Goal: Task Accomplishment & Management: Manage account settings

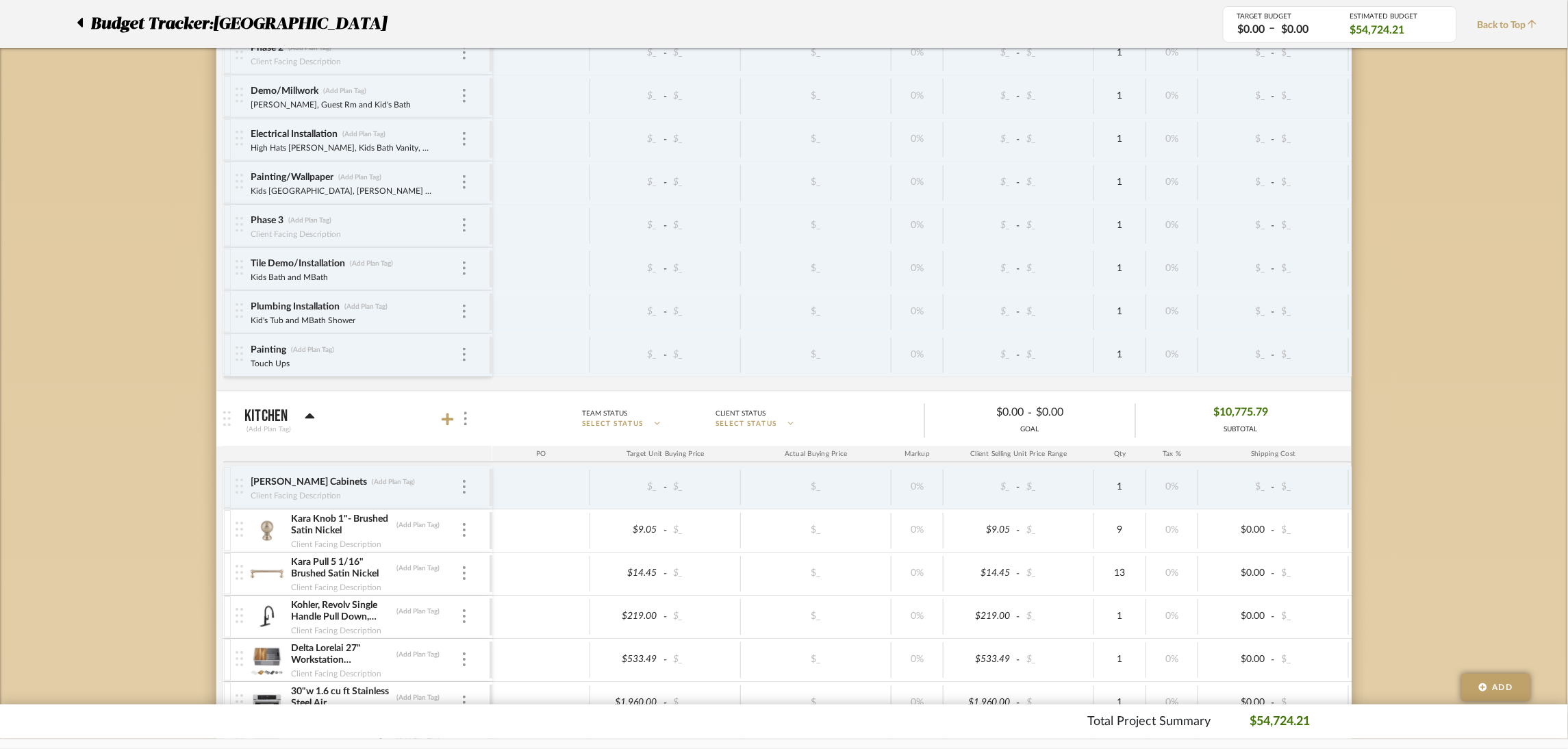
scroll to position [821, 0]
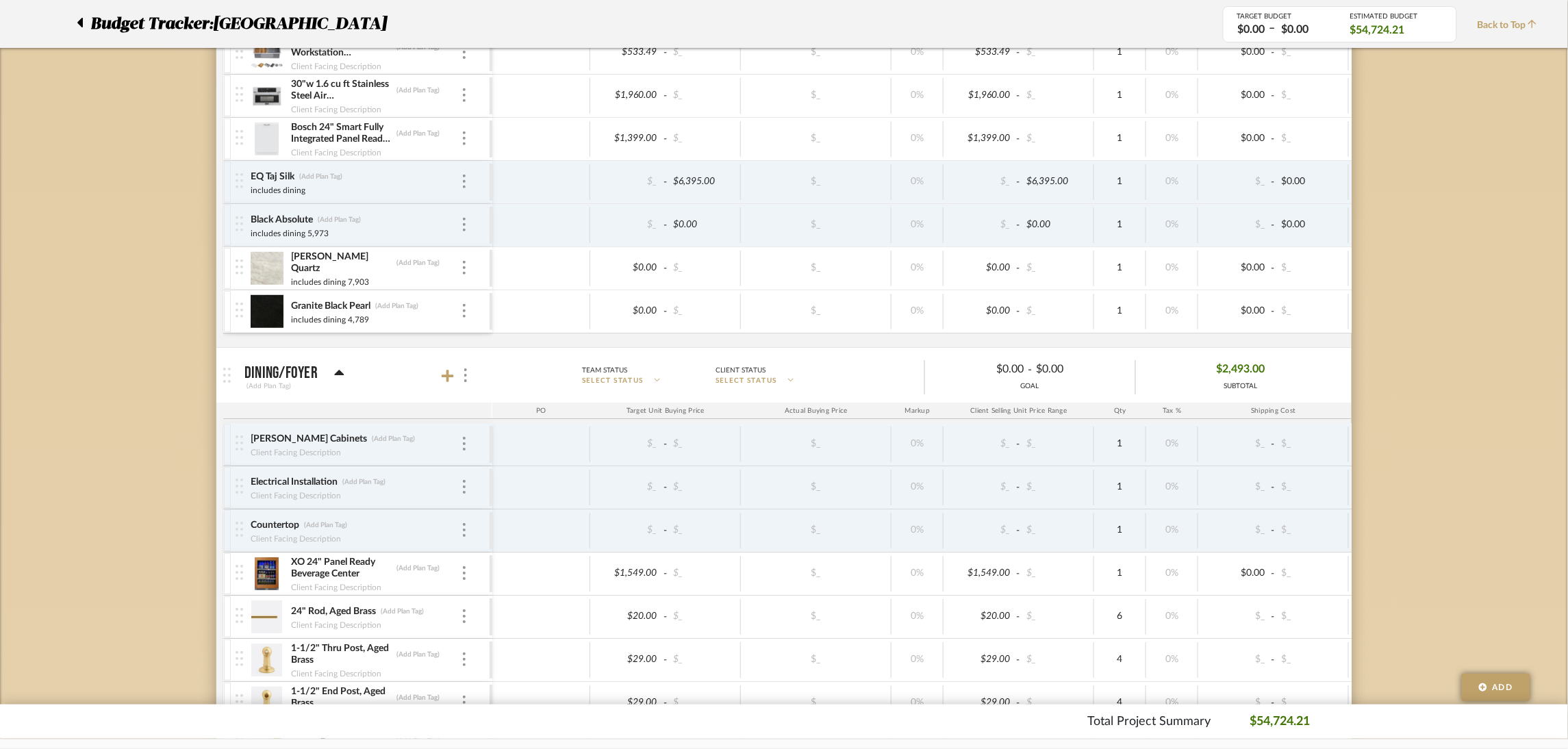
scroll to position [1747, 0]
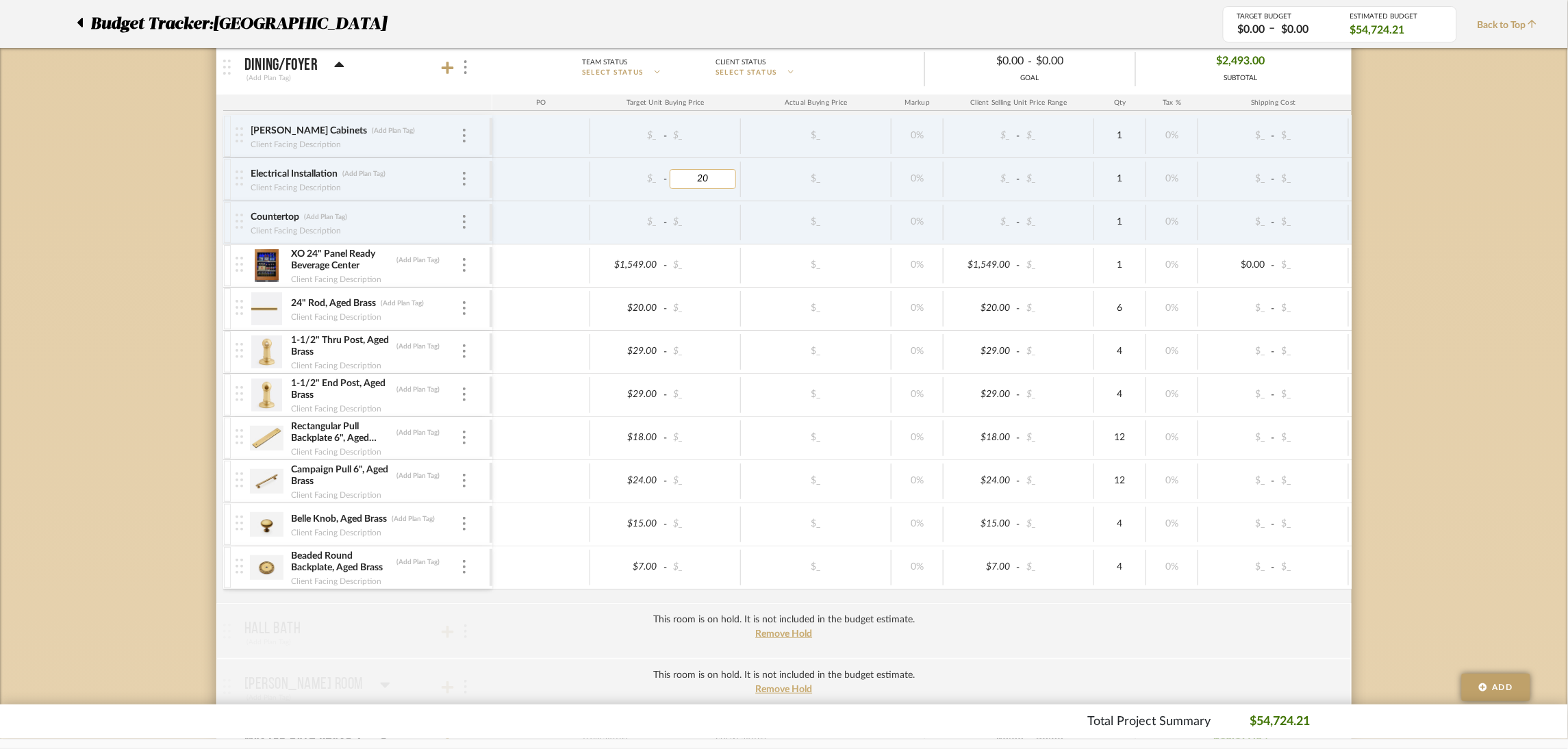
type input "200"
click at [1416, 289] on div "Budget Tracker: Lakewood Rd Non-Transparent Last Updated: [PERSON_NAME] on [DAT…" at bounding box center [784, 336] width 1568 height 3968
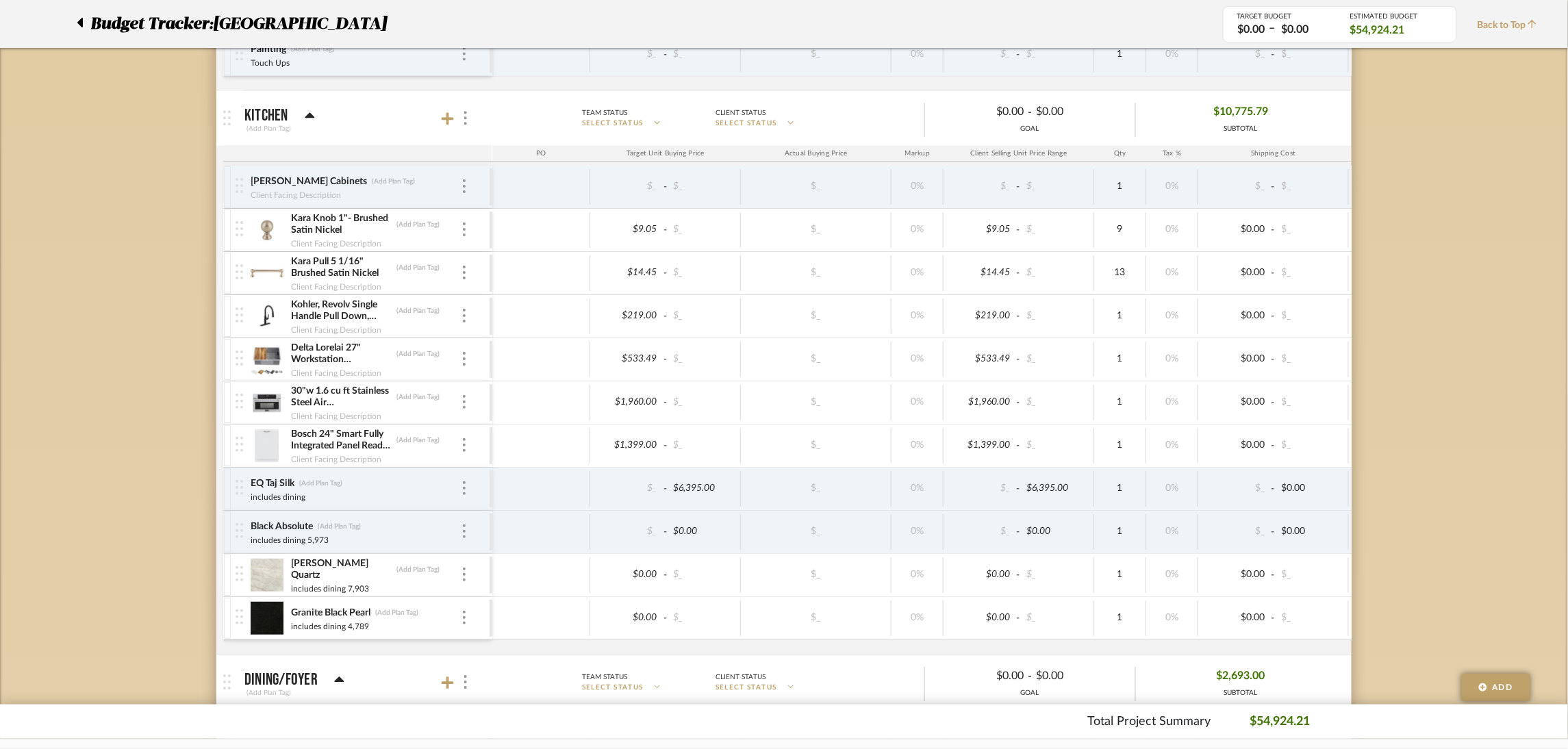
scroll to position [1129, 0]
click at [446, 121] on icon at bounding box center [448, 120] width 12 height 12
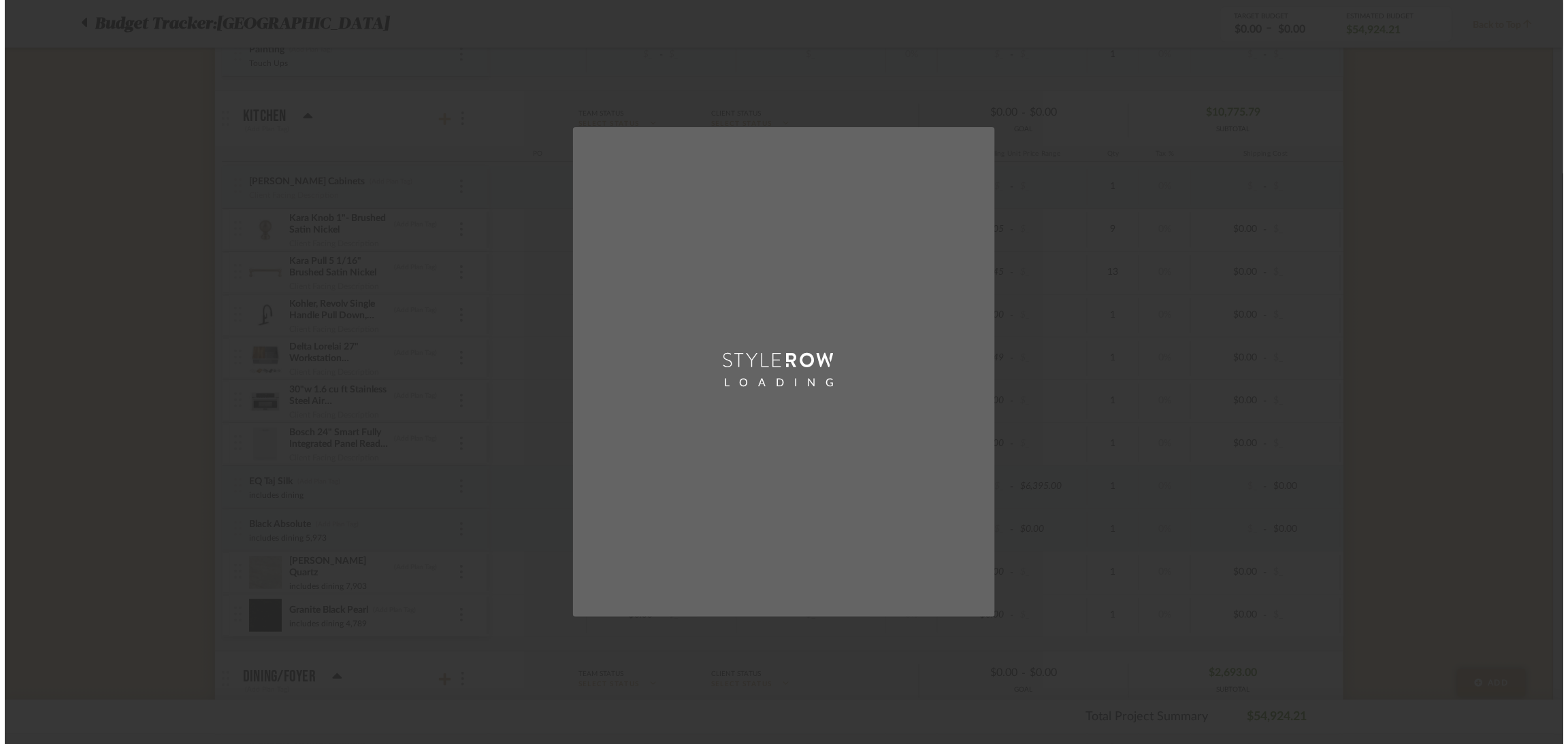
scroll to position [0, 0]
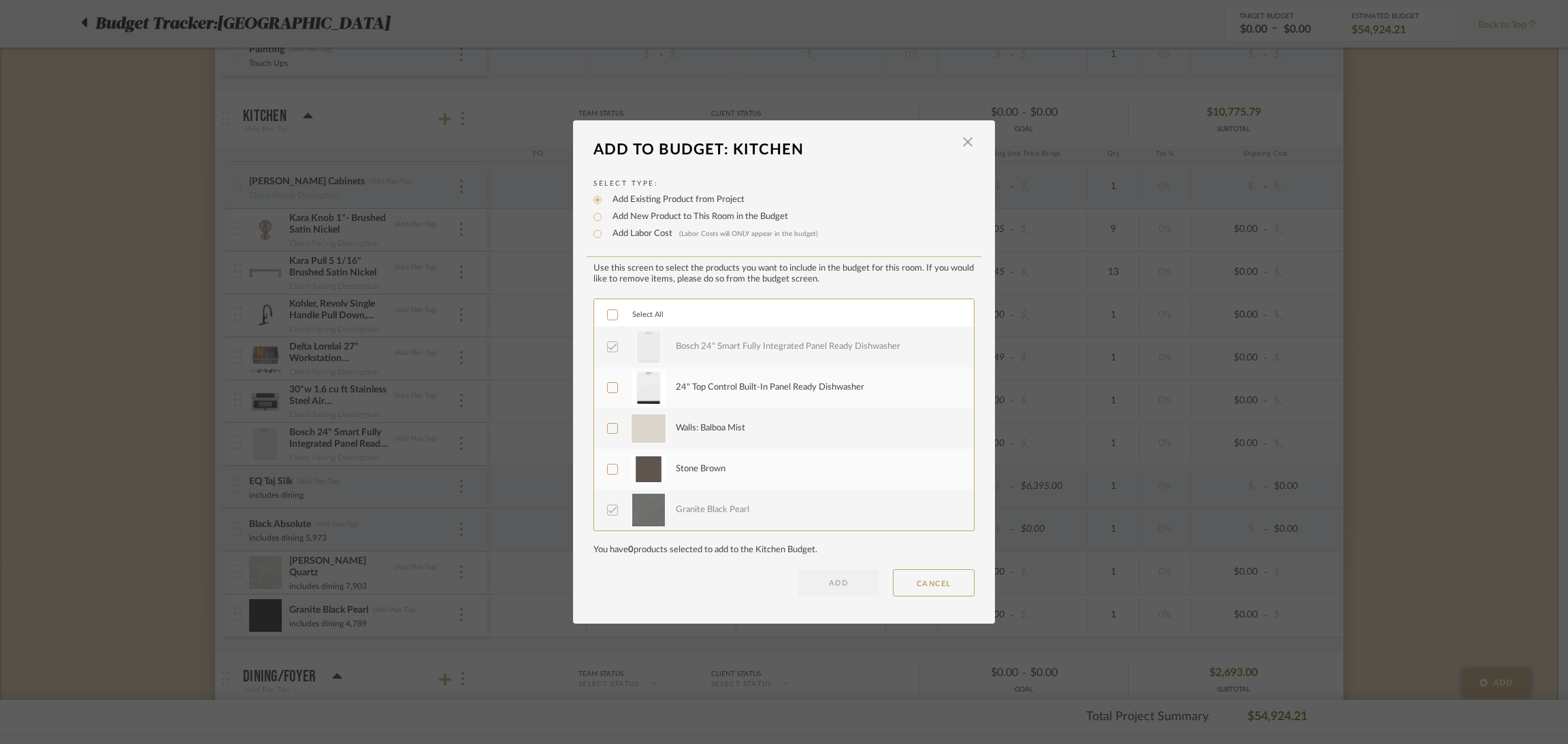
click at [655, 226] on div "Add Labor Cost (Labor Costs will ONLY appear in the budget)" at bounding box center [784, 234] width 381 height 16
click at [655, 230] on label "Add Labor Cost (Labor Costs will ONLY appear in the budget)" at bounding box center [711, 234] width 212 height 14
click at [606, 230] on input "Add Labor Cost (Labor Costs will ONLY appear in the budget)" at bounding box center [597, 234] width 16 height 16
radio input "true"
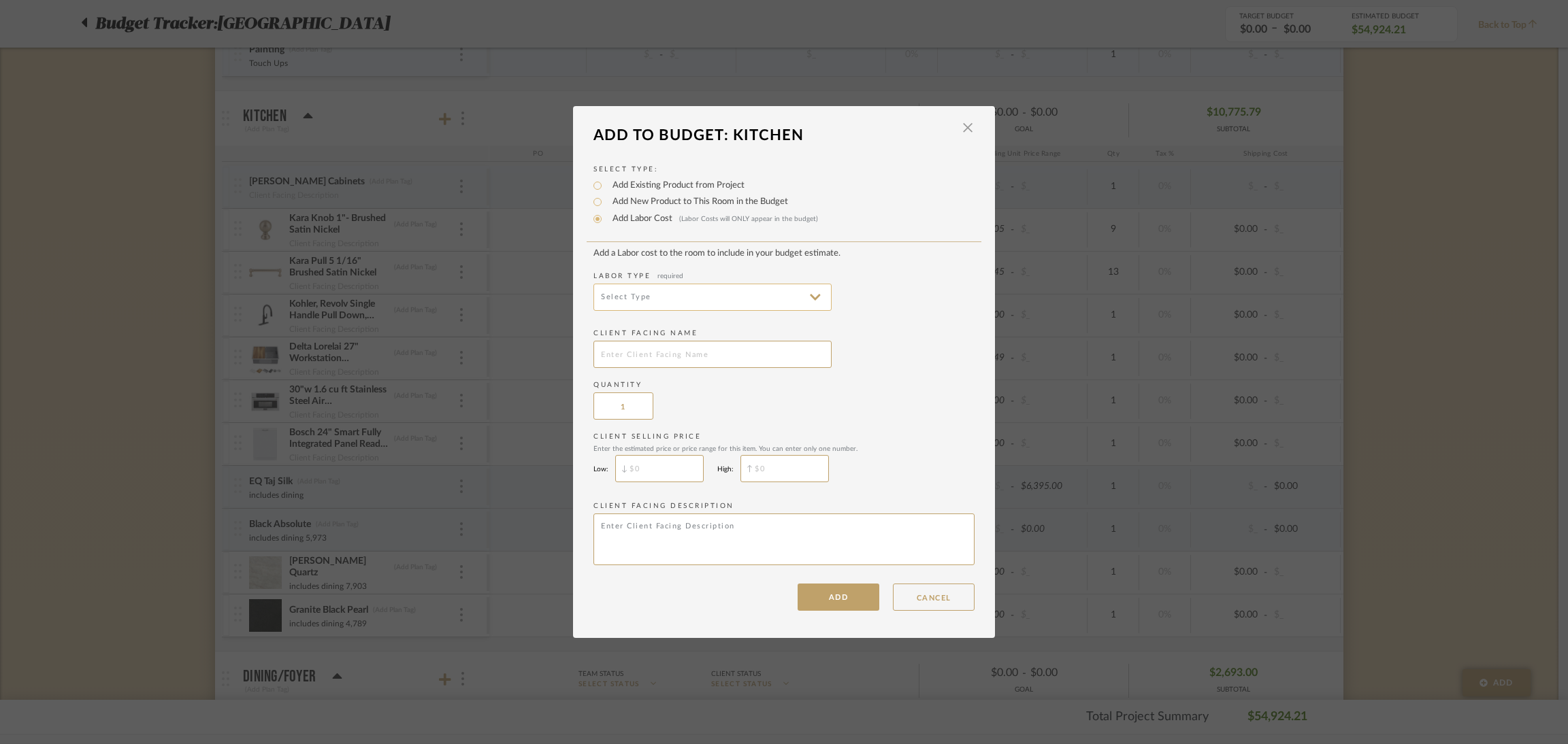
click at [791, 300] on input at bounding box center [712, 297] width 238 height 27
click at [735, 399] on span "Electrical Installation" at bounding box center [709, 394] width 211 height 11
type input "Electrical Installation"
click at [732, 361] on input "text" at bounding box center [712, 353] width 238 height 27
type input "Electrian"
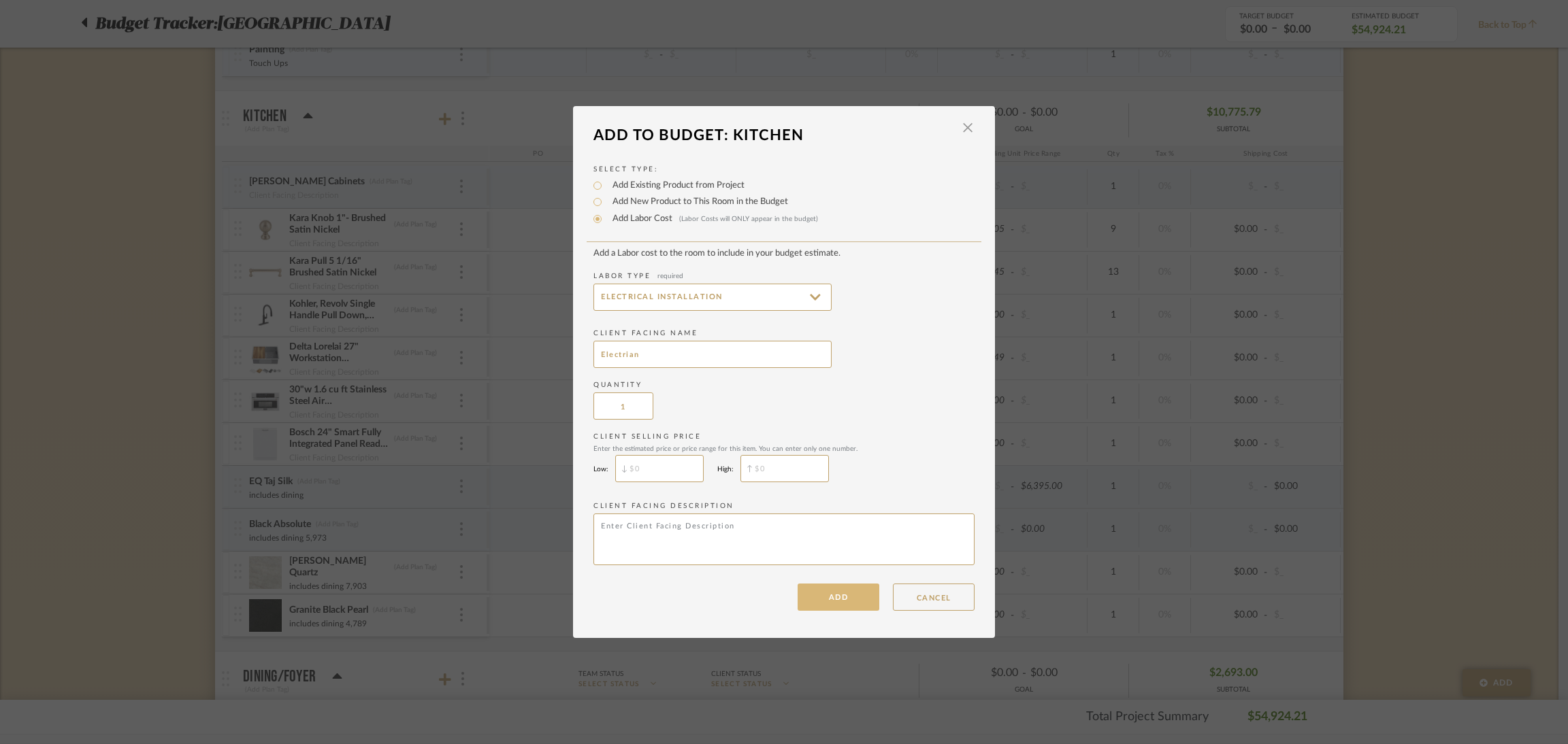
click at [836, 605] on button "ADD" at bounding box center [839, 597] width 81 height 27
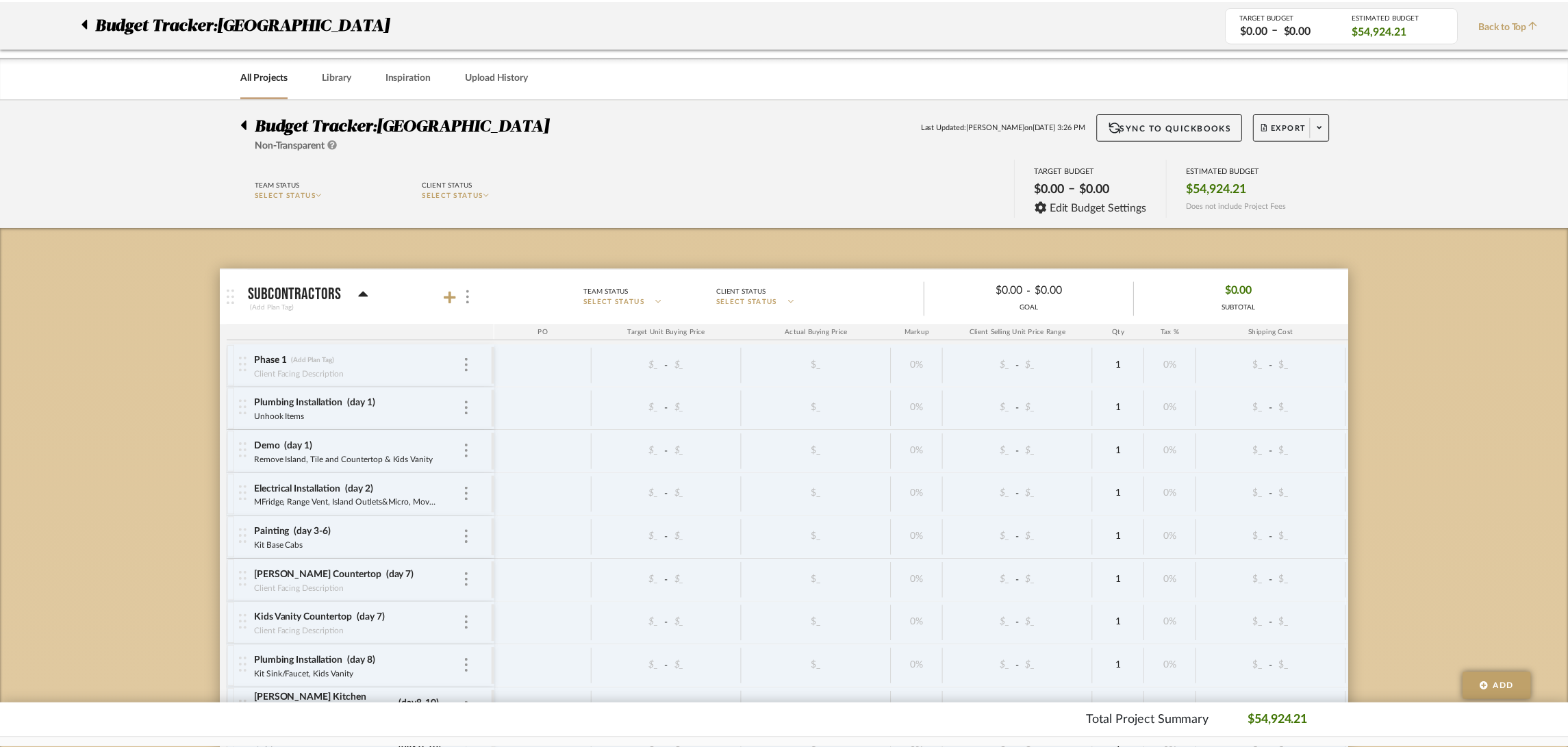
scroll to position [1129, 0]
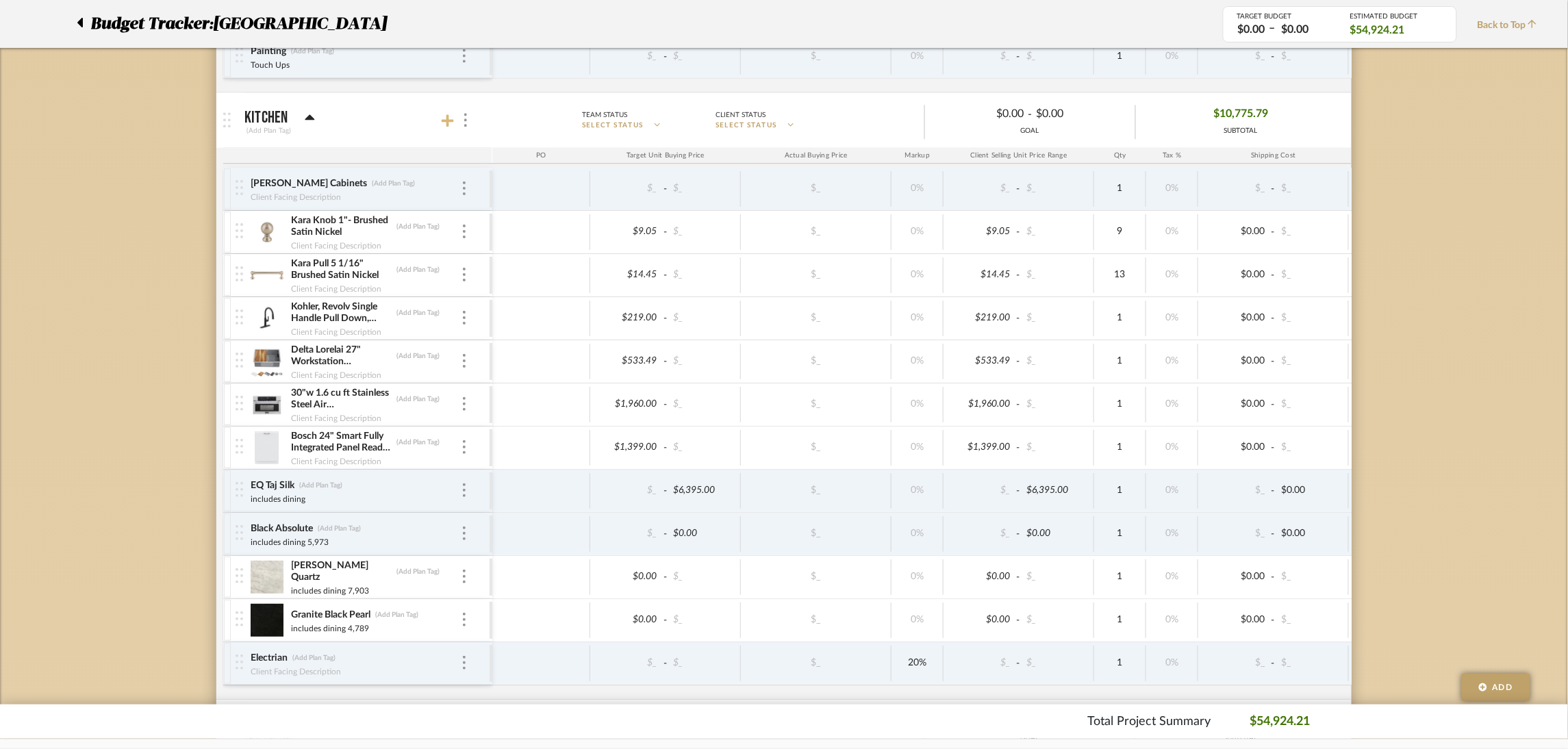
click at [447, 120] on icon at bounding box center [448, 120] width 12 height 12
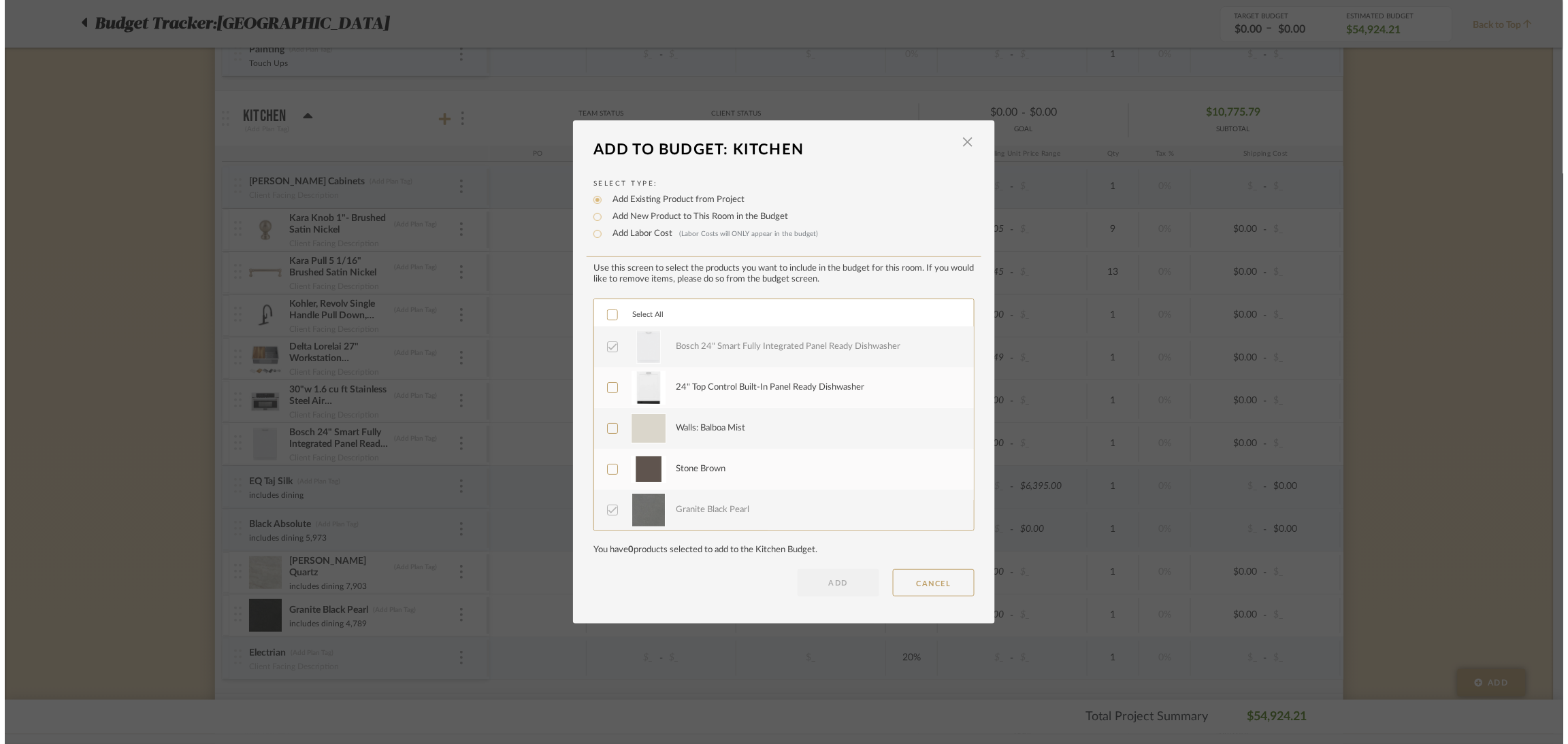
scroll to position [0, 0]
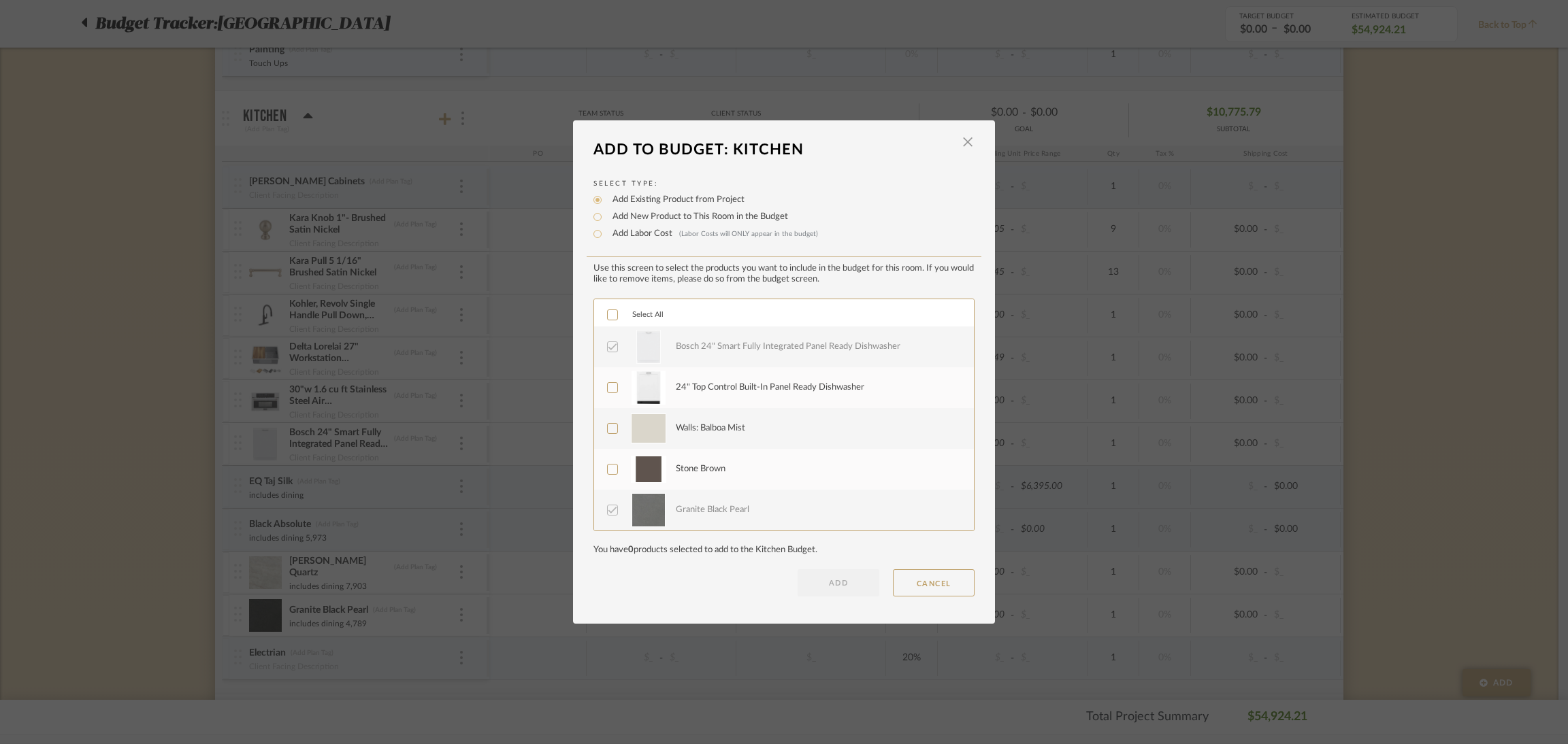
click at [651, 227] on label "Add Labor Cost (Labor Costs will ONLY appear in the budget)" at bounding box center [711, 234] width 212 height 14
click at [606, 227] on input "Add Labor Cost (Labor Costs will ONLY appear in the budget)" at bounding box center [597, 234] width 16 height 16
radio input "true"
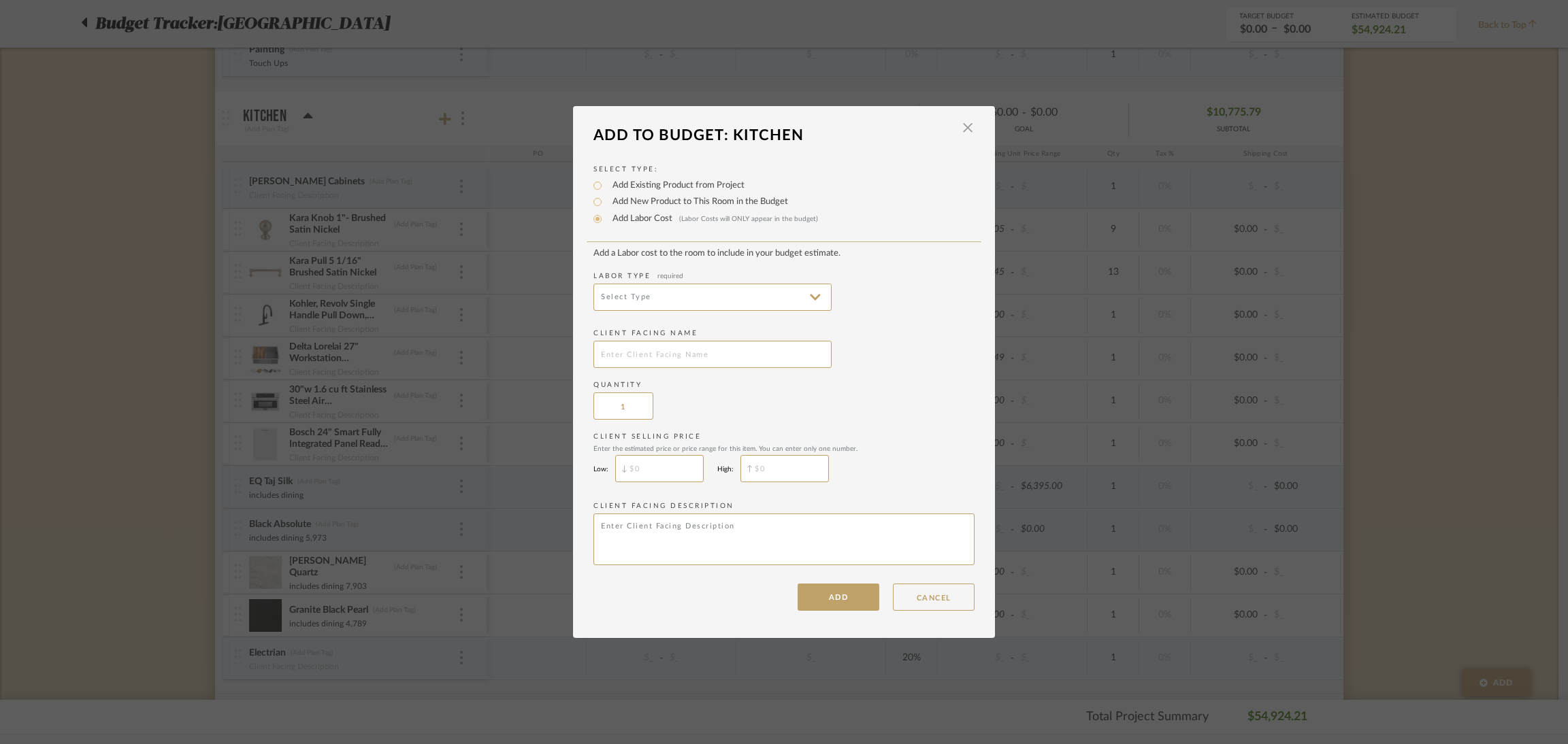
click at [658, 232] on div "Select Type: Add Existing Product from Project Add New Product to This Room in …" at bounding box center [783, 381] width 422 height 462
click at [705, 302] on input at bounding box center [712, 297] width 238 height 27
click at [691, 400] on span "Electrical Installation" at bounding box center [709, 394] width 211 height 11
type input "Electrical Installation"
click at [813, 597] on button "ADD" at bounding box center [839, 597] width 81 height 27
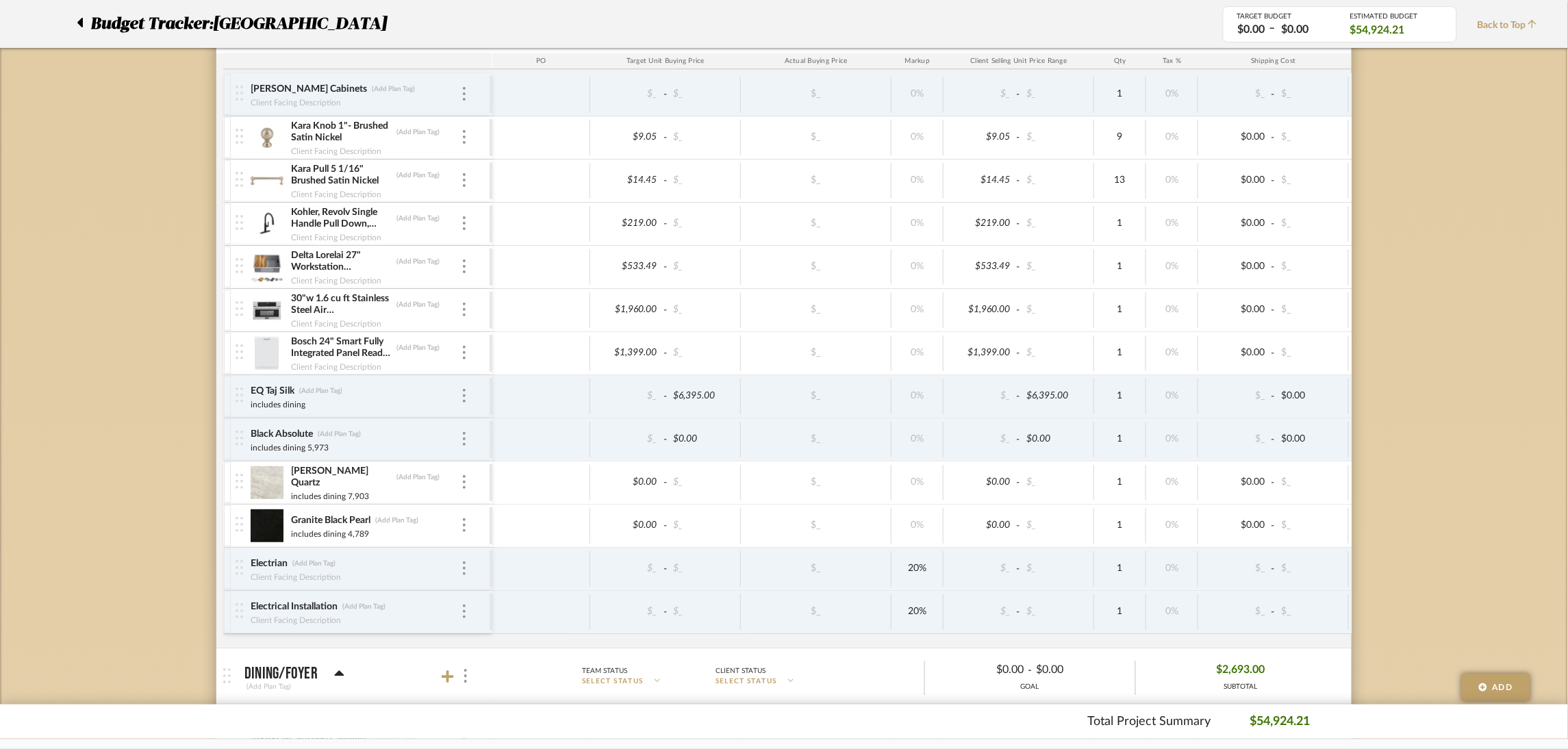
scroll to position [1232, 0]
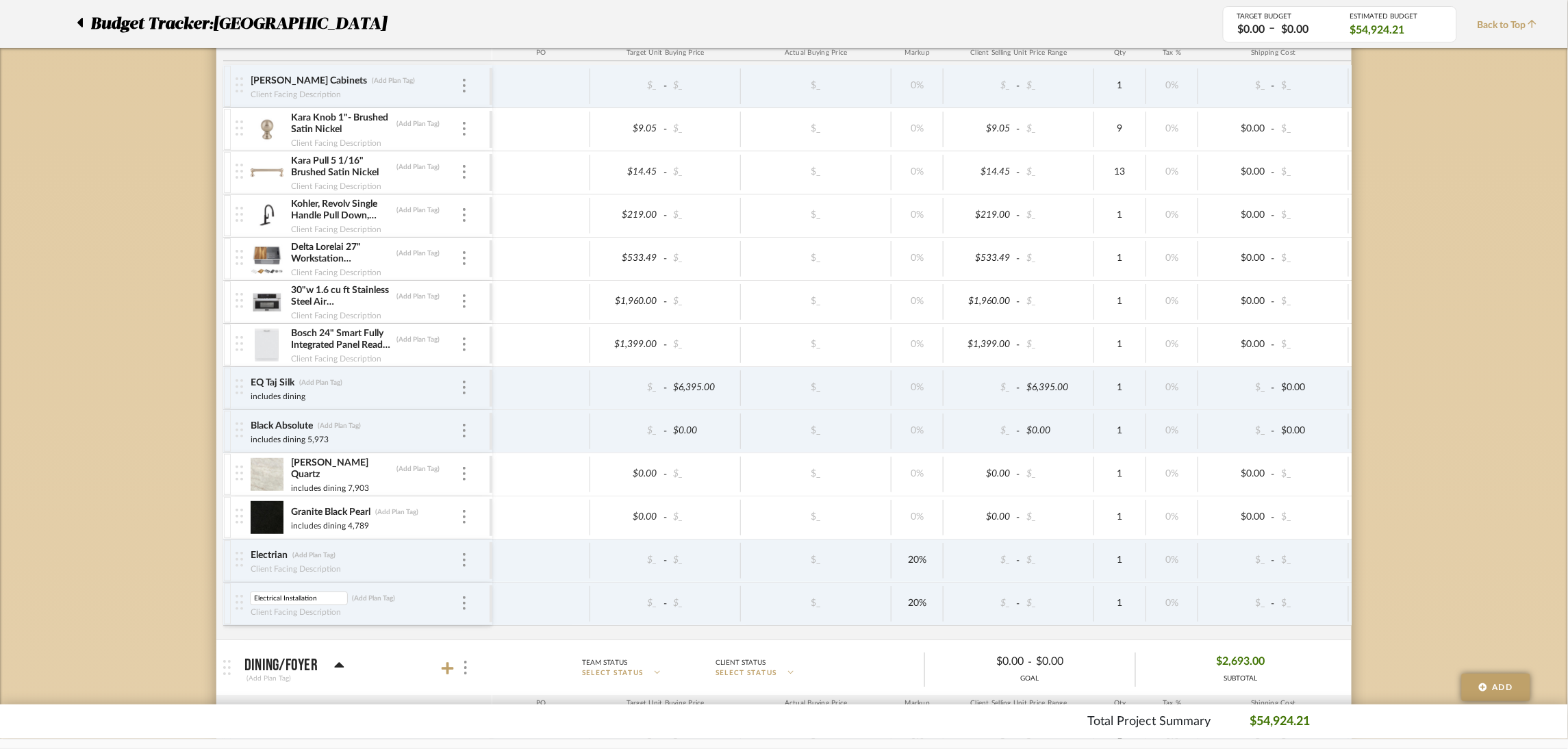
click at [296, 597] on input "Electrical Installation" at bounding box center [299, 599] width 98 height 14
click at [279, 558] on input "Electrian" at bounding box center [299, 555] width 98 height 14
type input "Electrical Installation"
click at [298, 562] on input "Electrical Installation" at bounding box center [299, 555] width 98 height 14
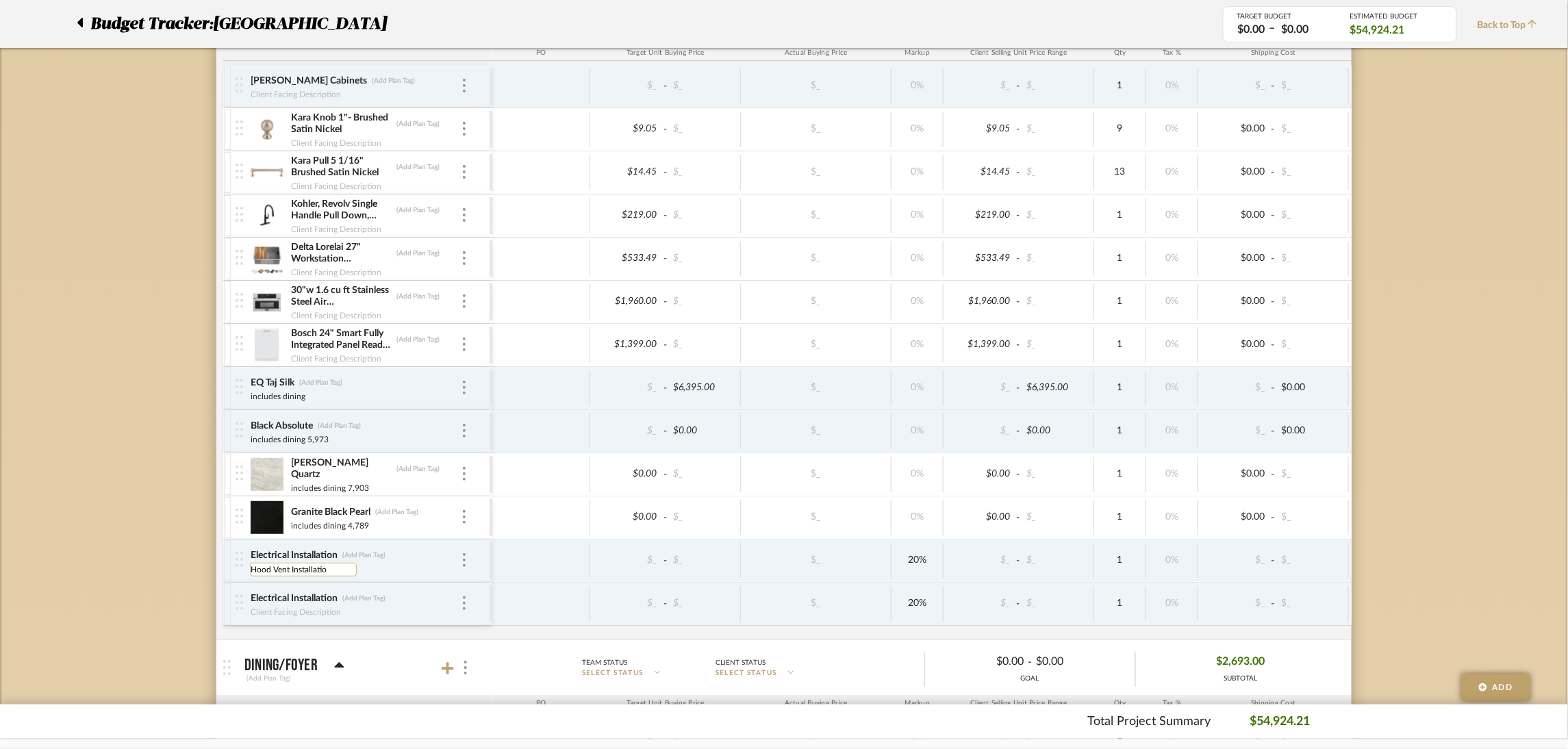
type input "Hood Vent Installation"
type input "Island Installation"
type input "0"
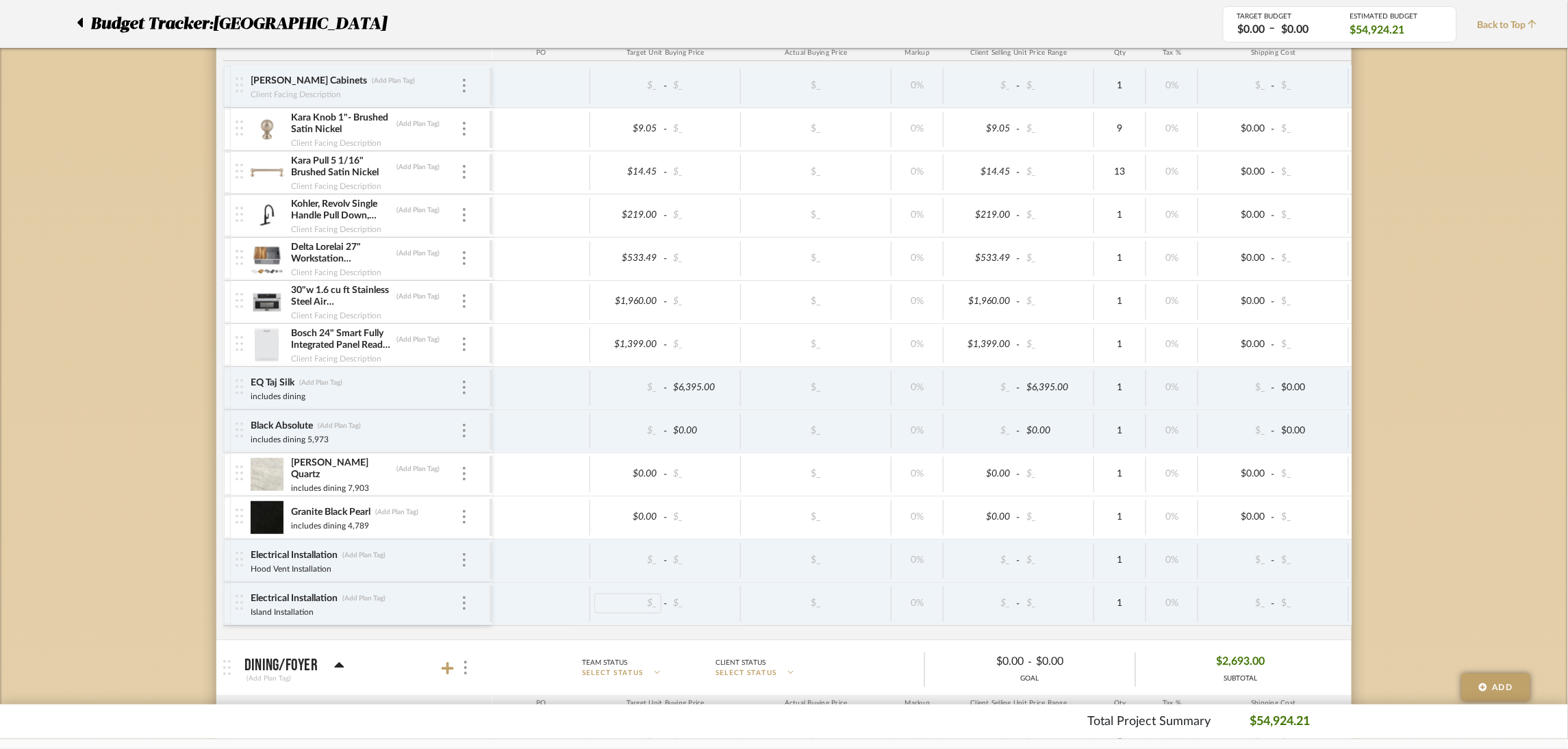
click at [660, 608] on div "$_ - $_" at bounding box center [665, 603] width 151 height 36
type input "550"
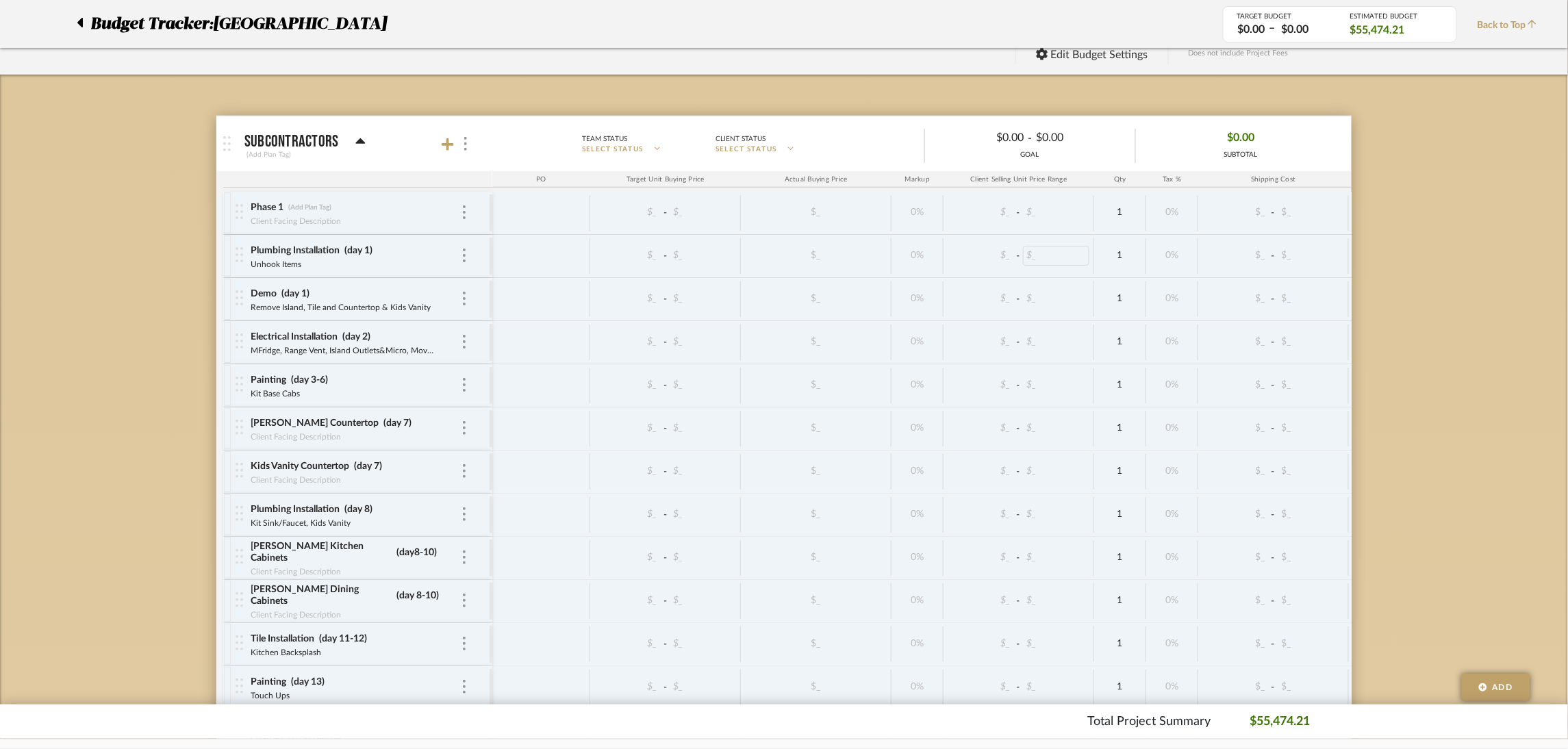
scroll to position [103, 0]
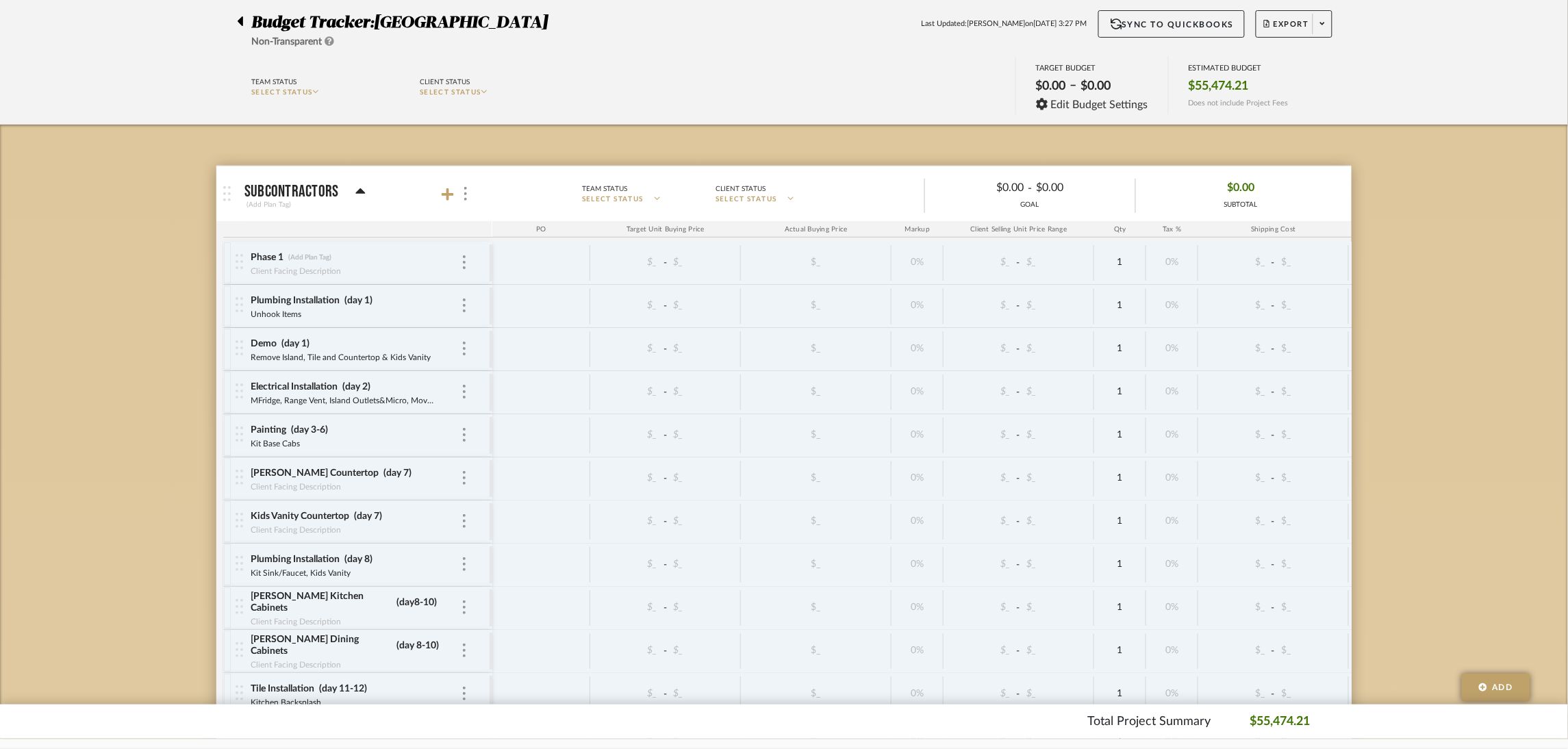
click at [356, 187] on icon at bounding box center [361, 191] width 10 height 17
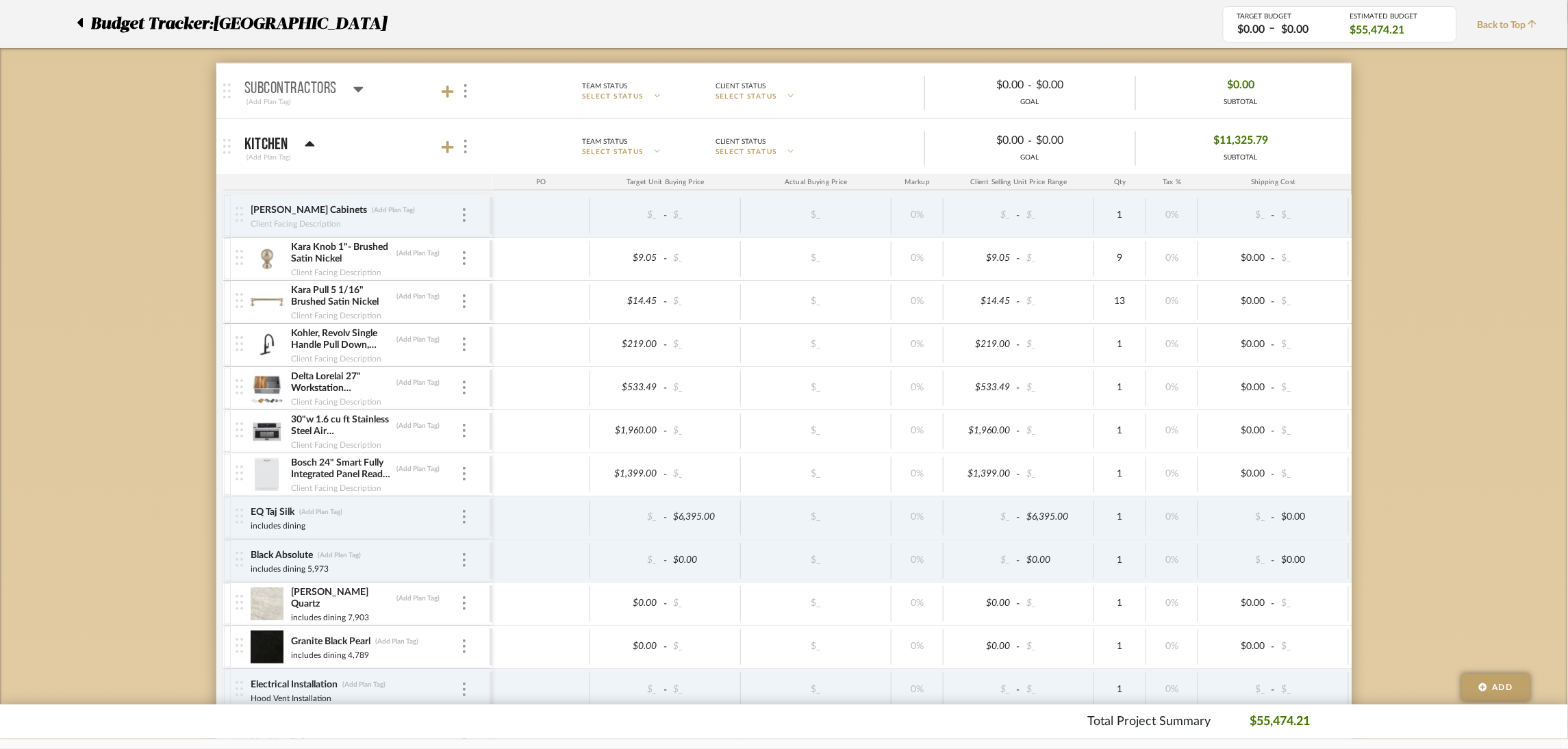
scroll to position [308, 0]
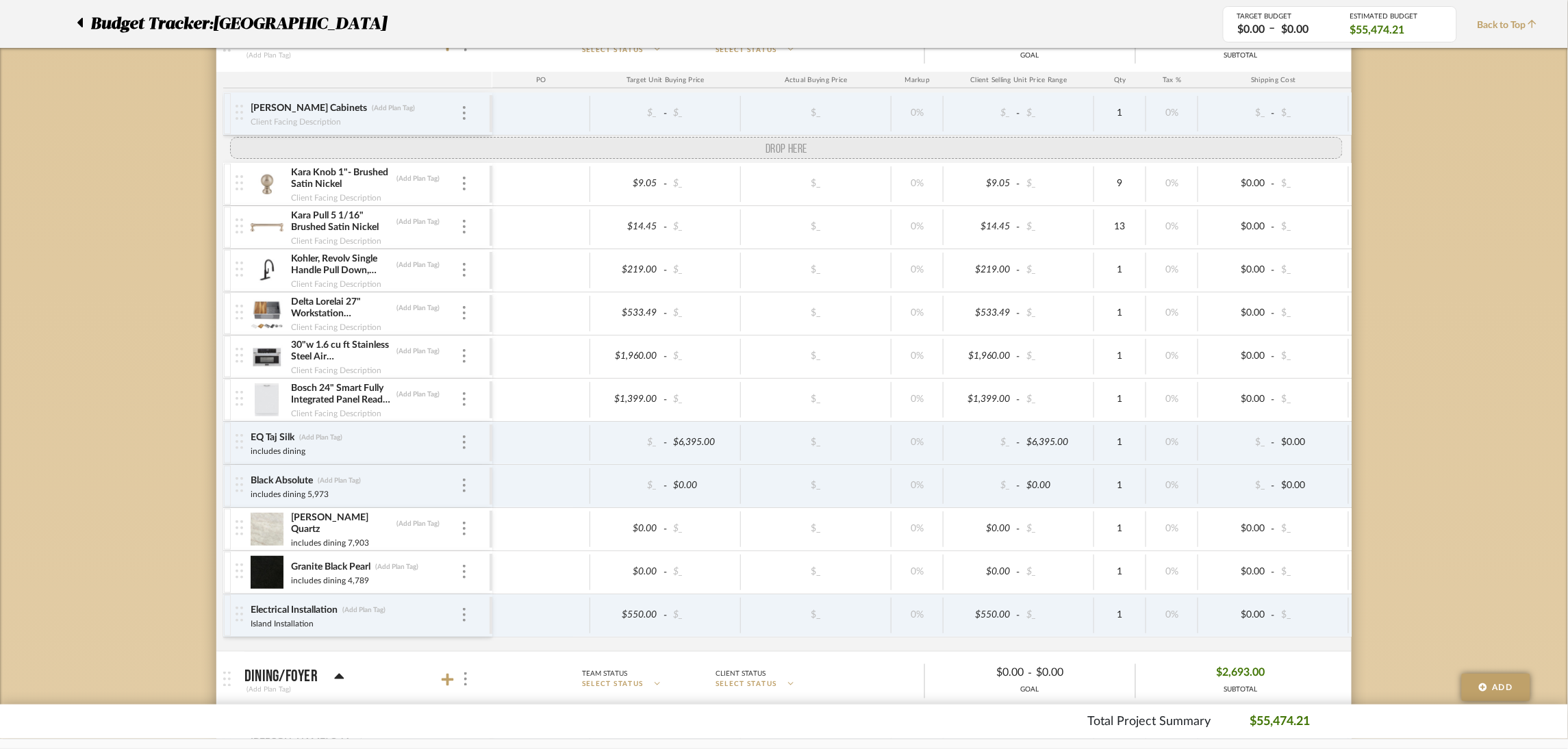
drag, startPoint x: 234, startPoint y: 596, endPoint x: 232, endPoint y: 157, distance: 439.0
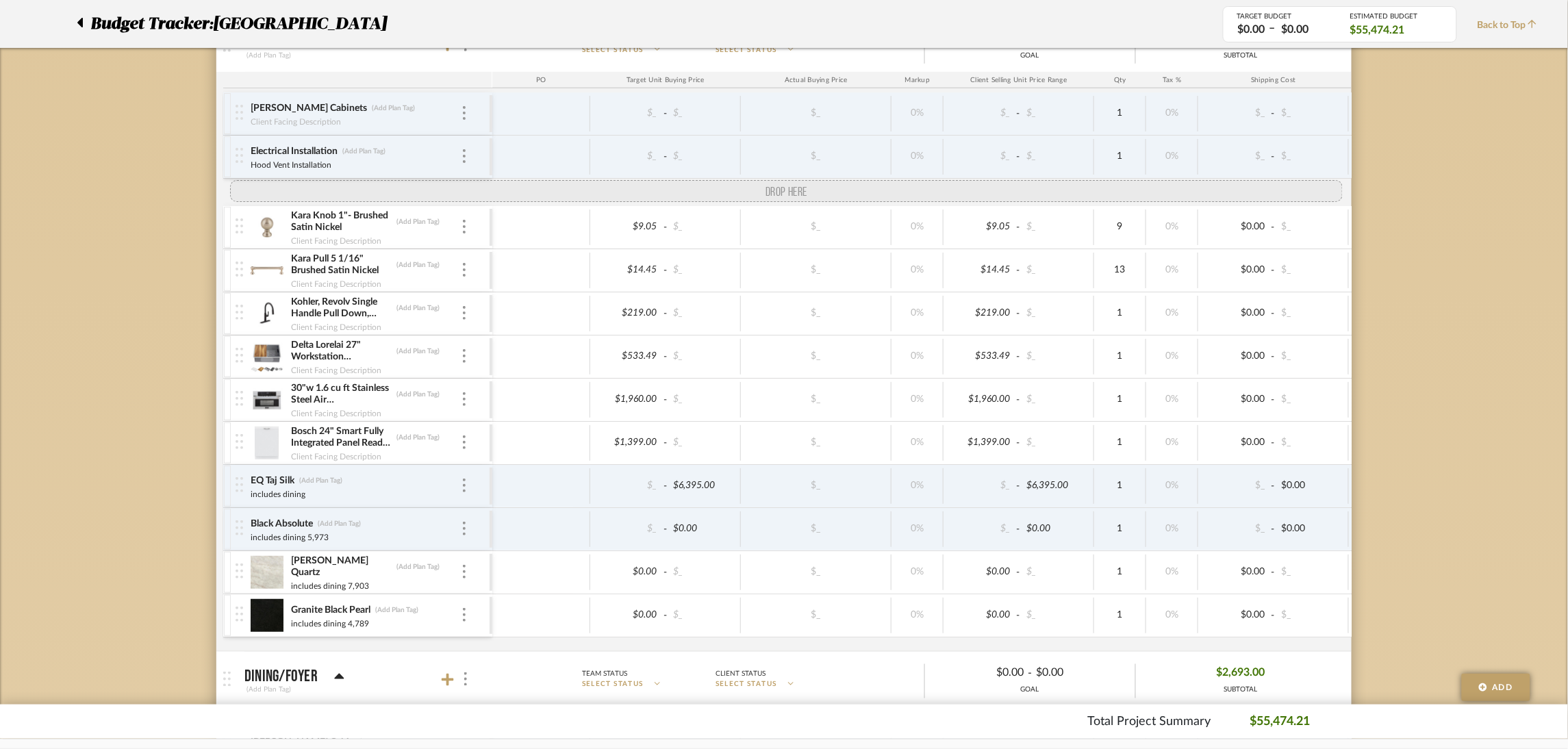
drag, startPoint x: 241, startPoint y: 637, endPoint x: 248, endPoint y: 201, distance: 436.1
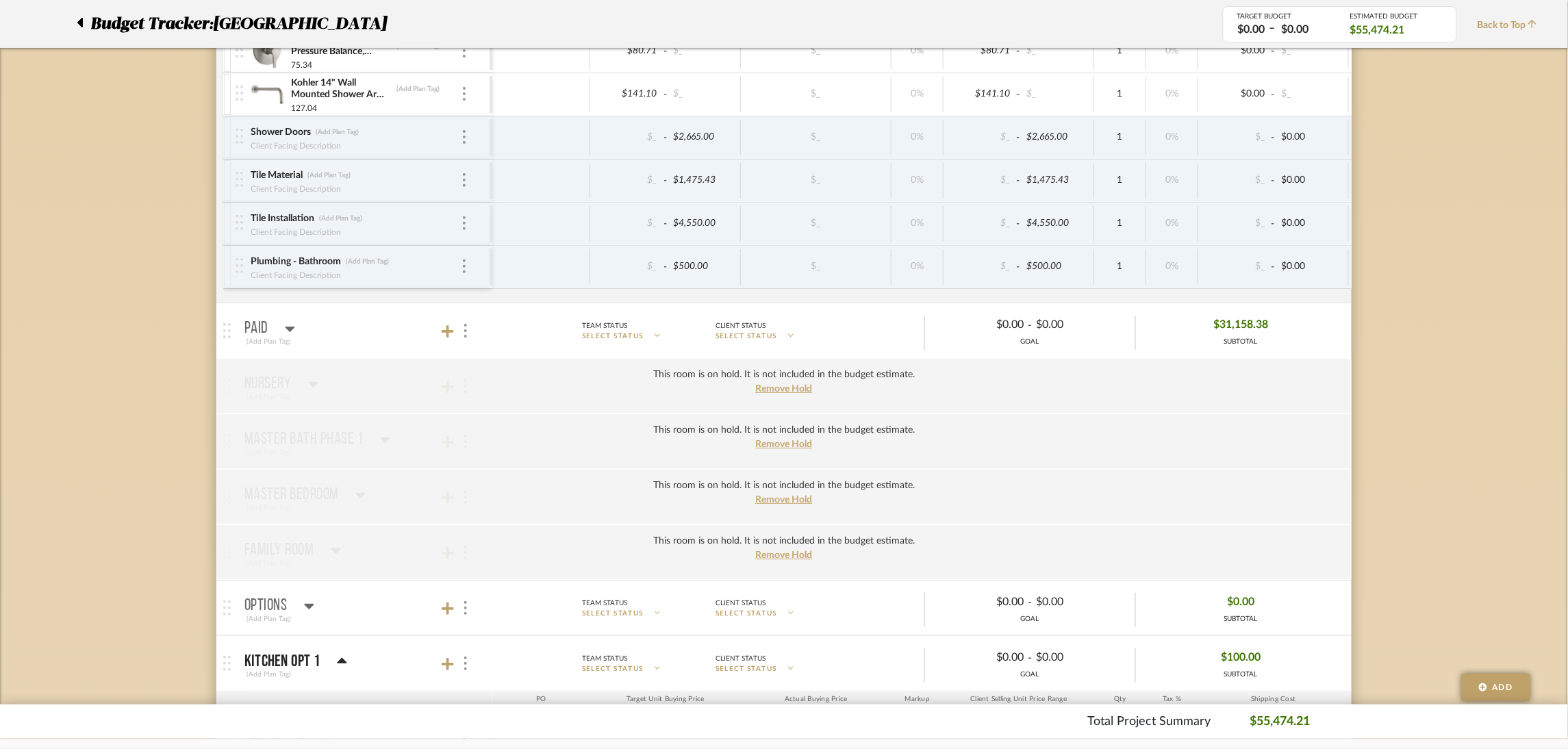
scroll to position [1951, 0]
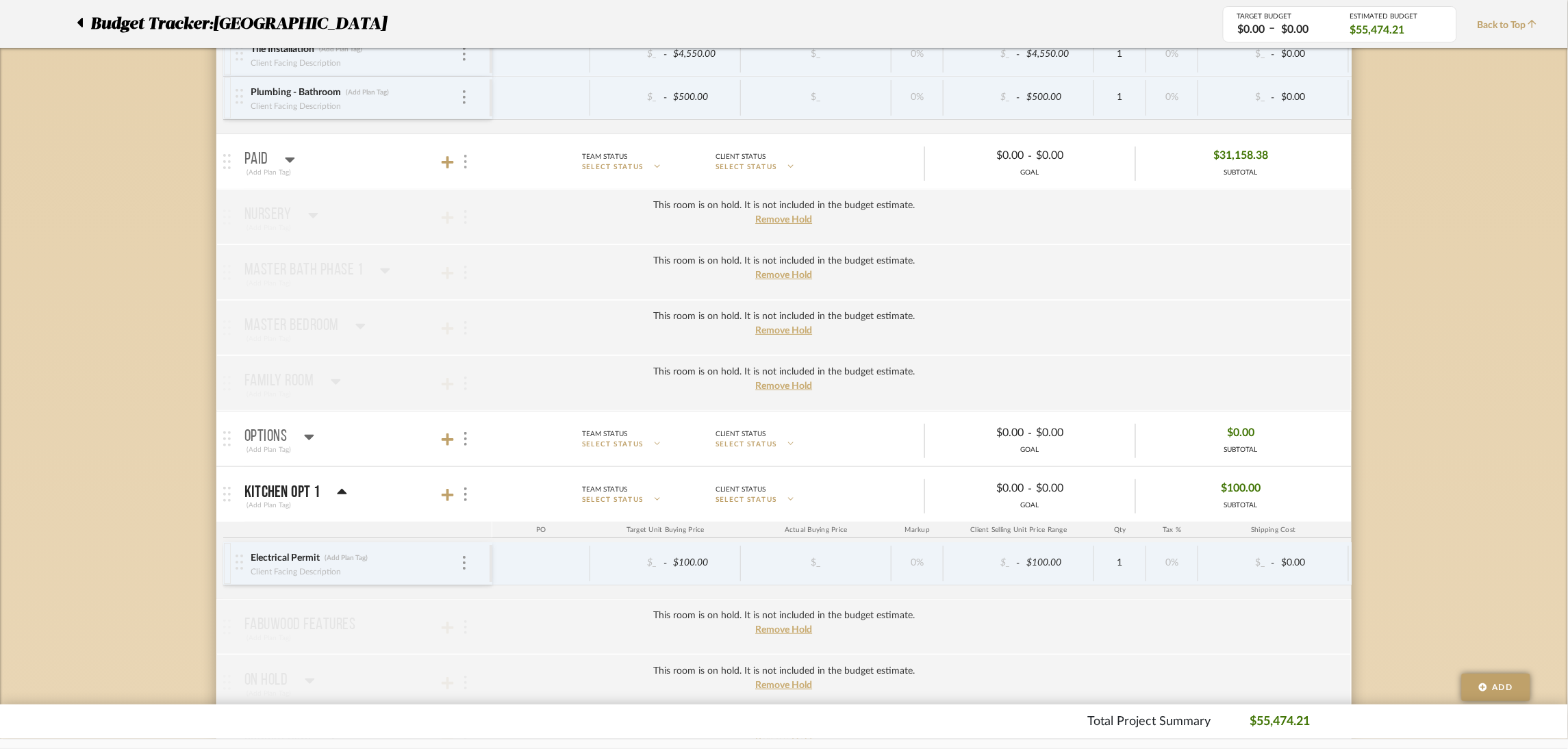
click at [465, 165] on img at bounding box center [465, 162] width 3 height 14
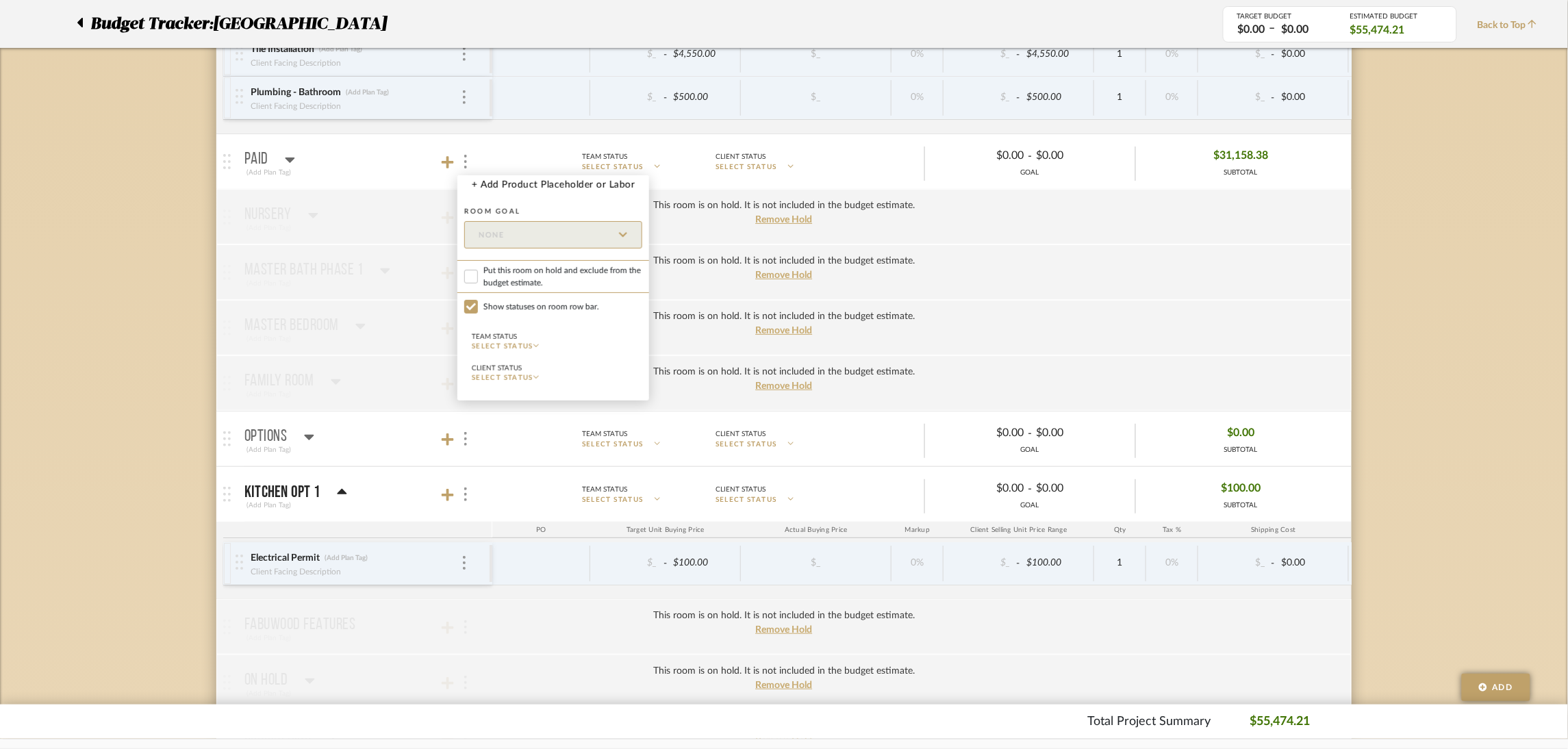
click at [494, 269] on span "Put this room on hold and exclude from the budget estimate." at bounding box center [563, 276] width 159 height 24
click at [478, 269] on input "Put this room on hold and exclude from the budget estimate." at bounding box center [472, 276] width 14 height 14
checkbox input "true"
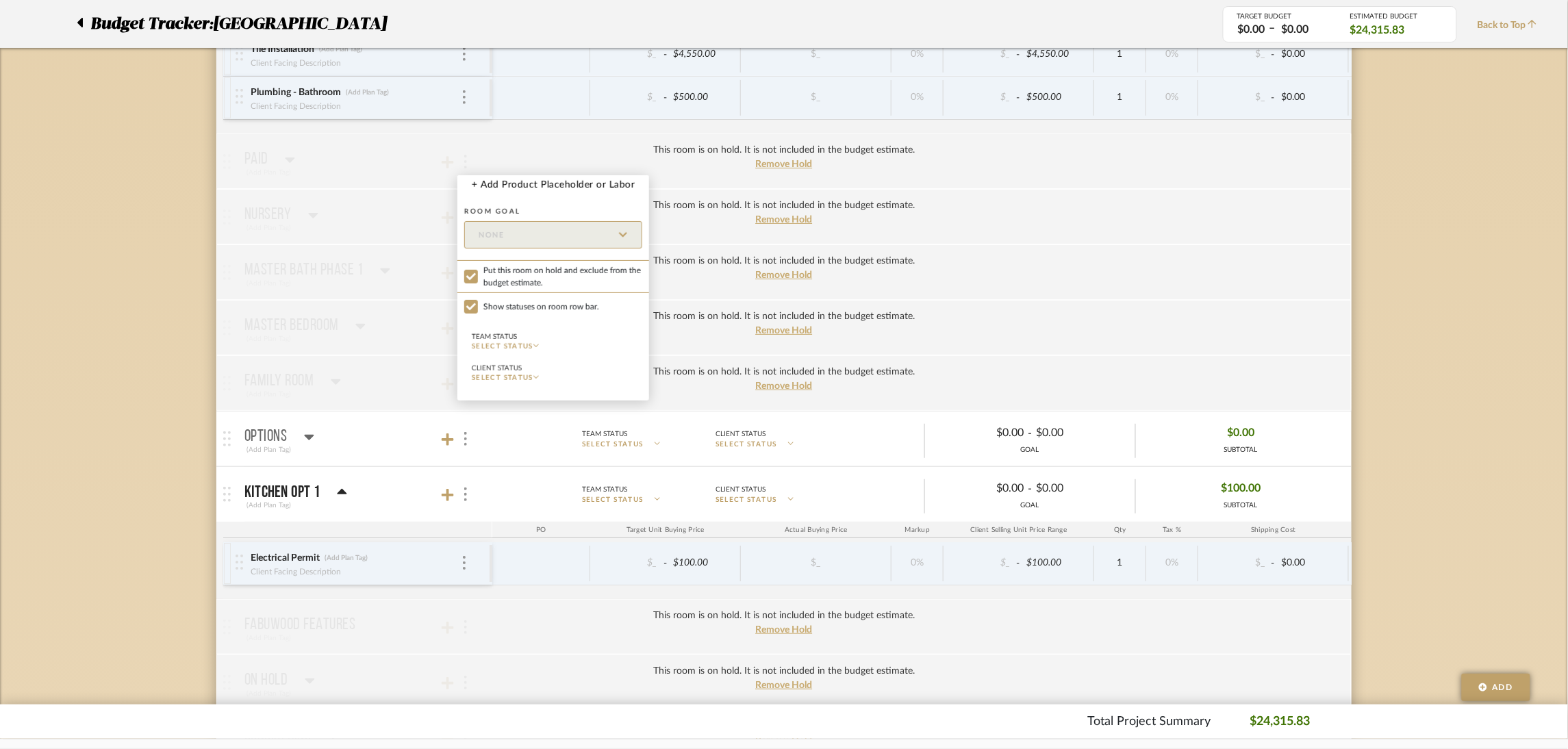
click at [170, 340] on div at bounding box center [784, 374] width 1568 height 749
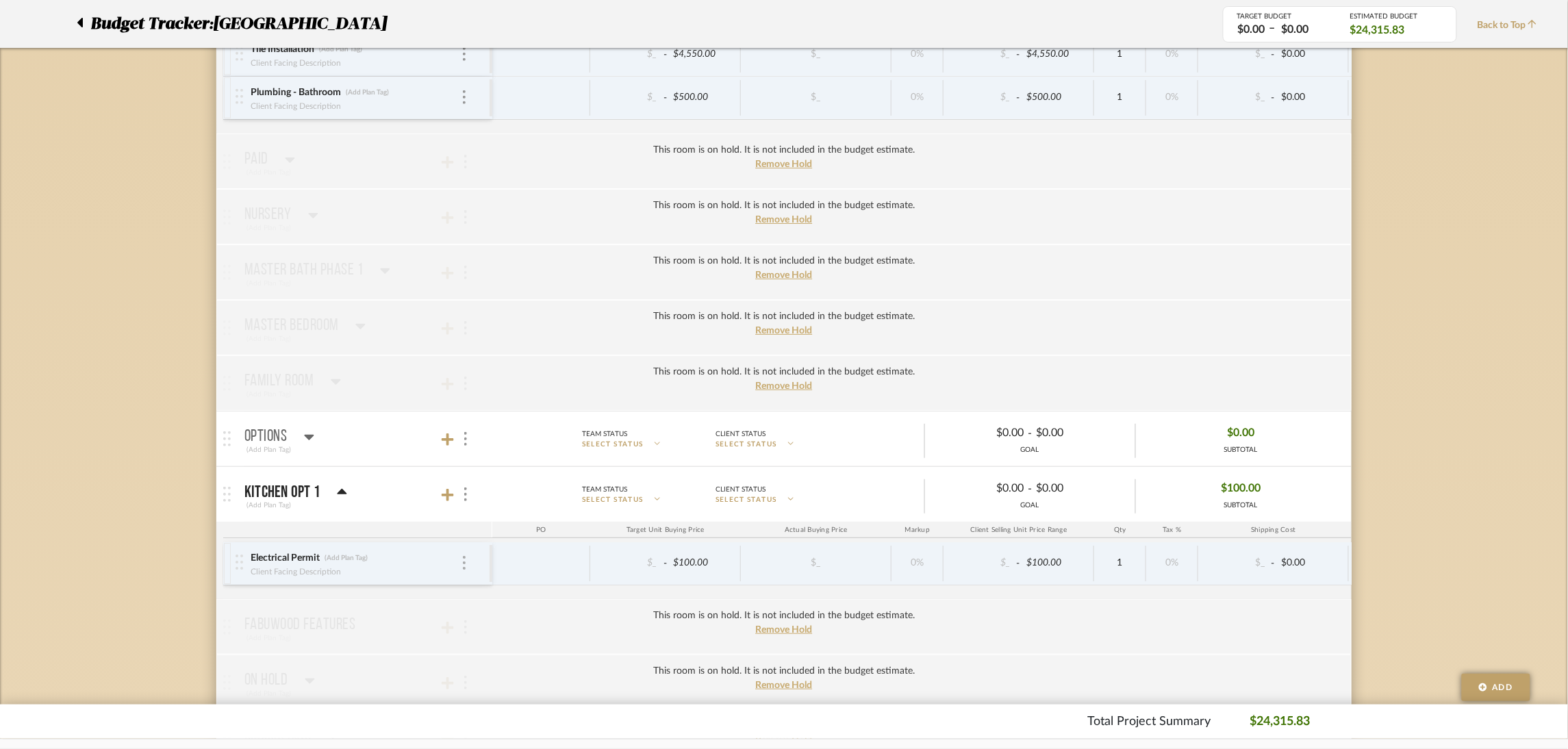
click at [464, 564] on img at bounding box center [464, 563] width 3 height 14
click at [523, 718] on p "Remove" at bounding box center [517, 722] width 37 height 10
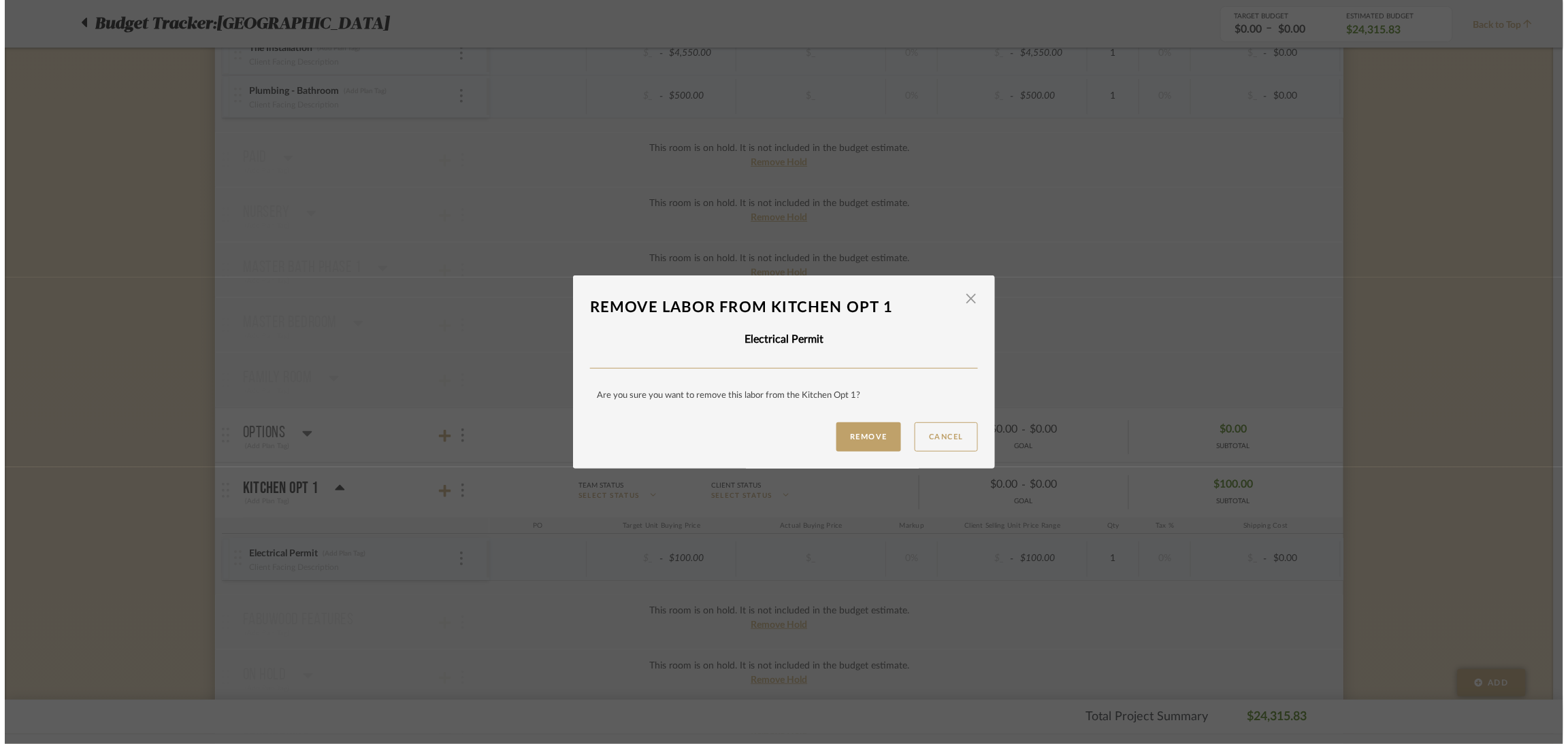
scroll to position [0, 0]
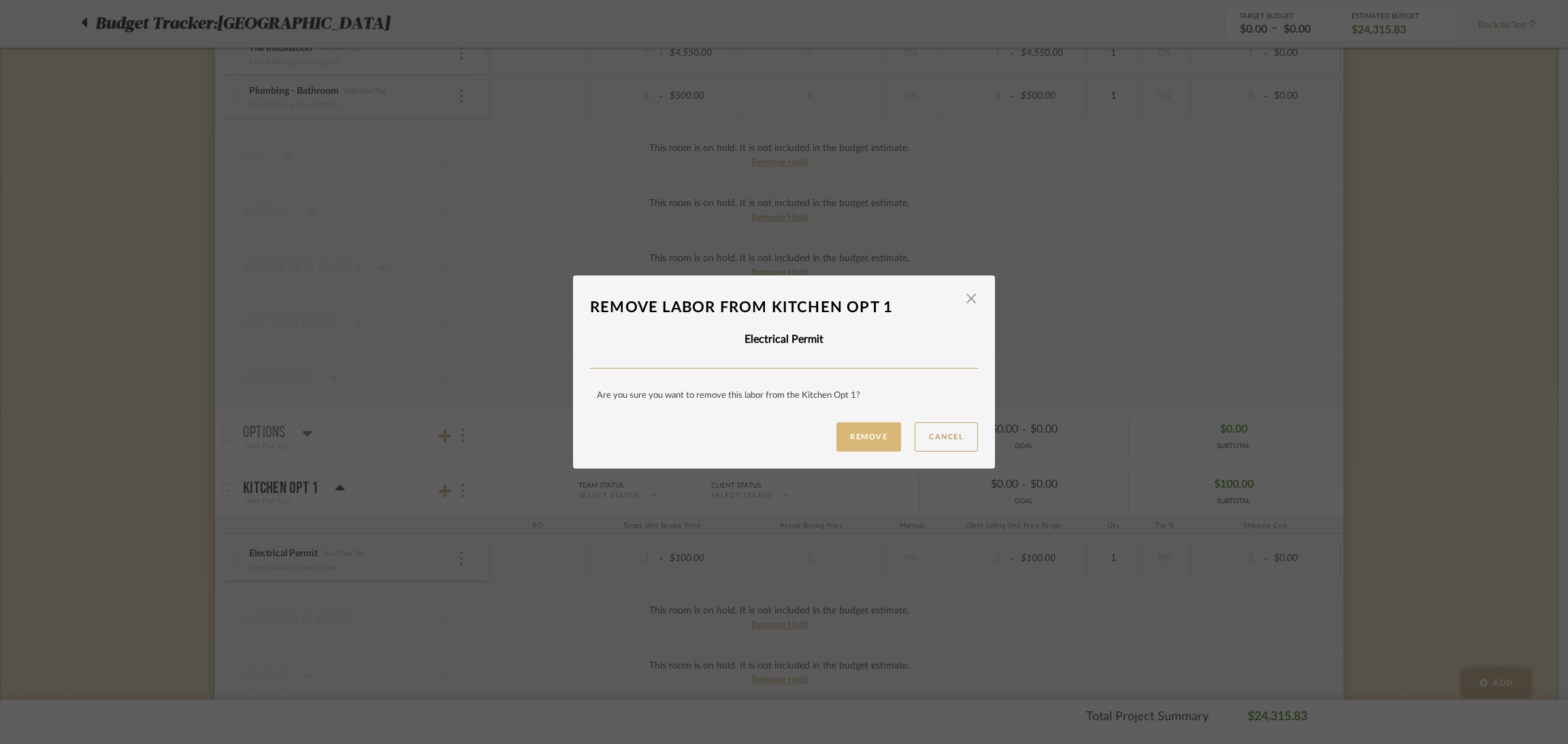
click at [852, 438] on button "Remove" at bounding box center [868, 437] width 65 height 29
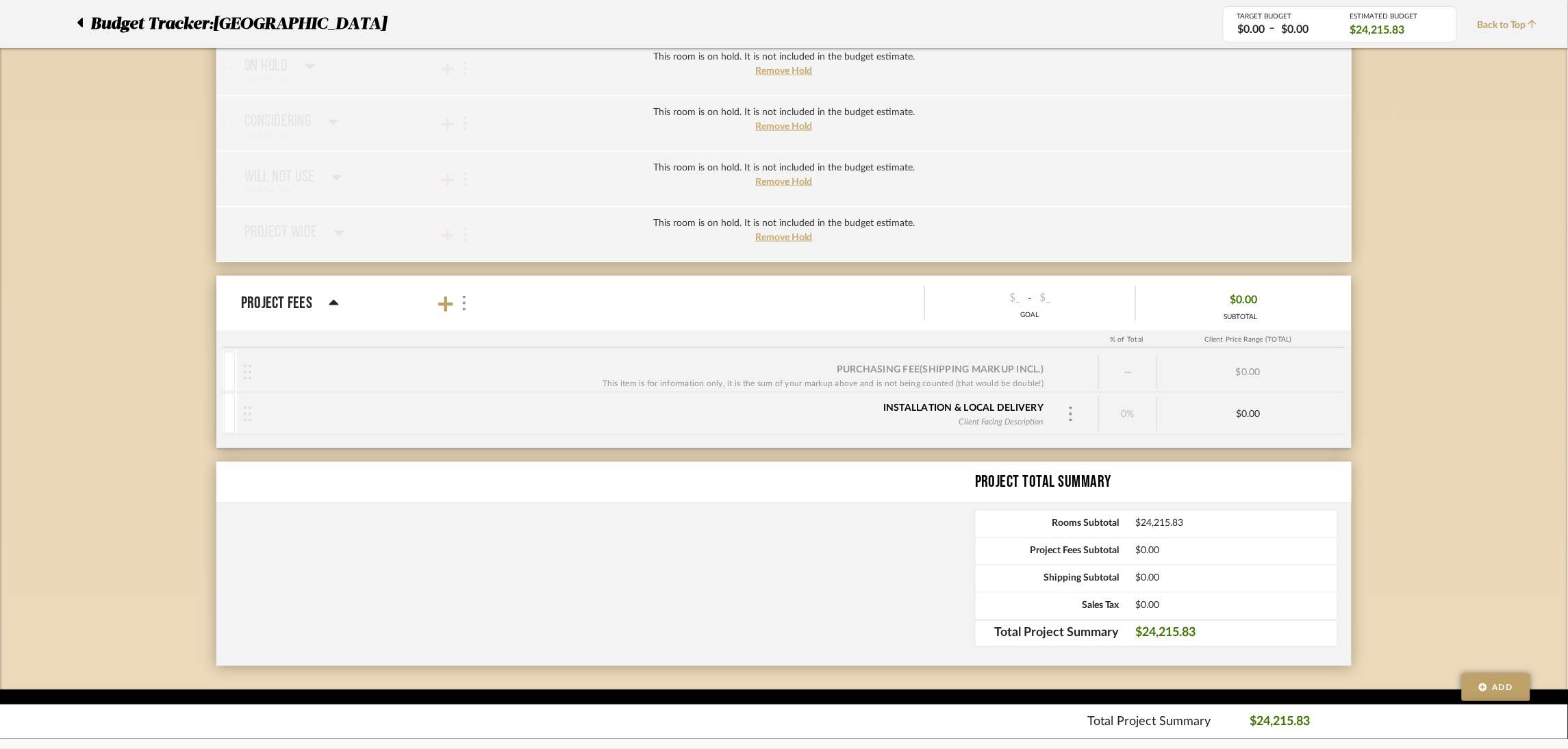
scroll to position [2532, 0]
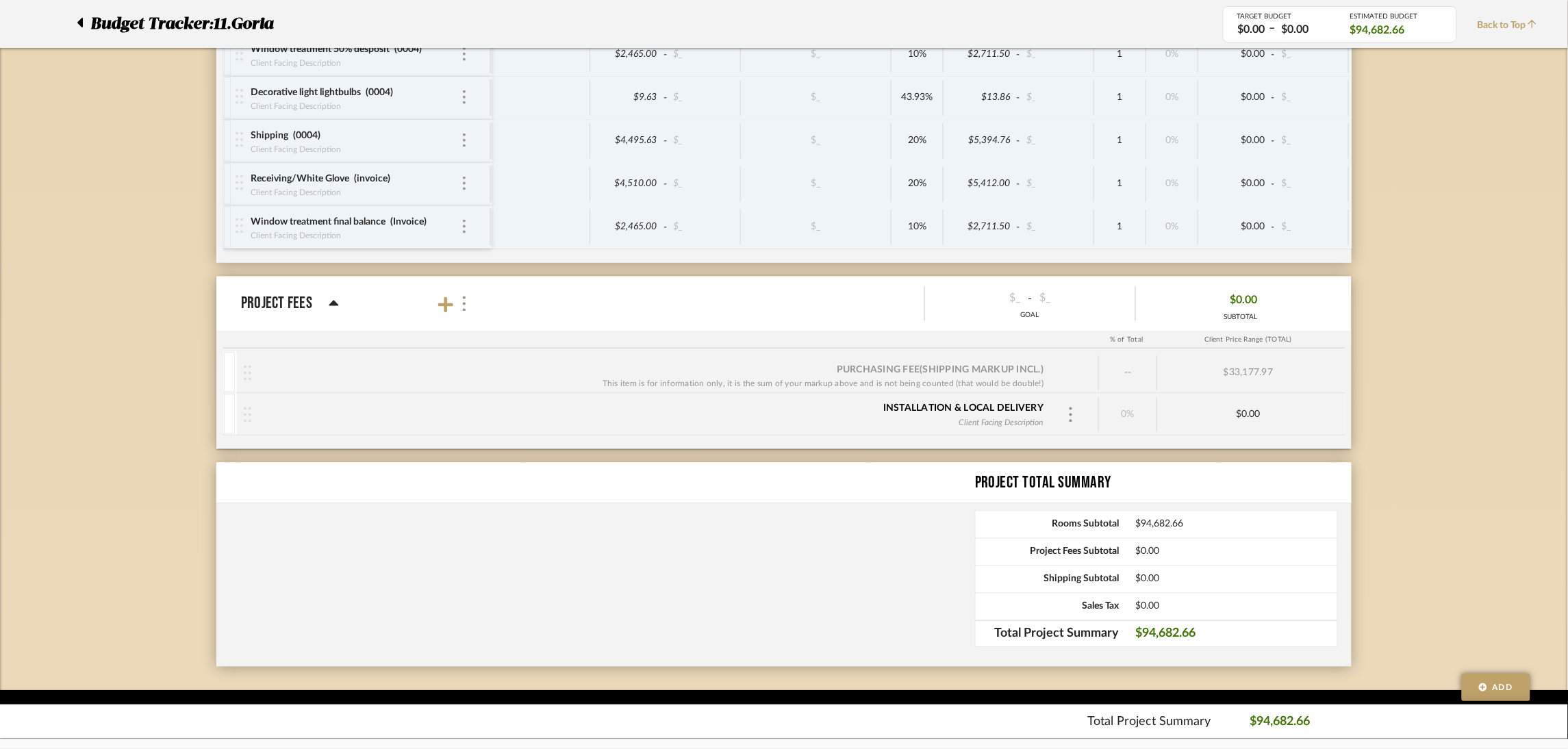
scroll to position [2699, 0]
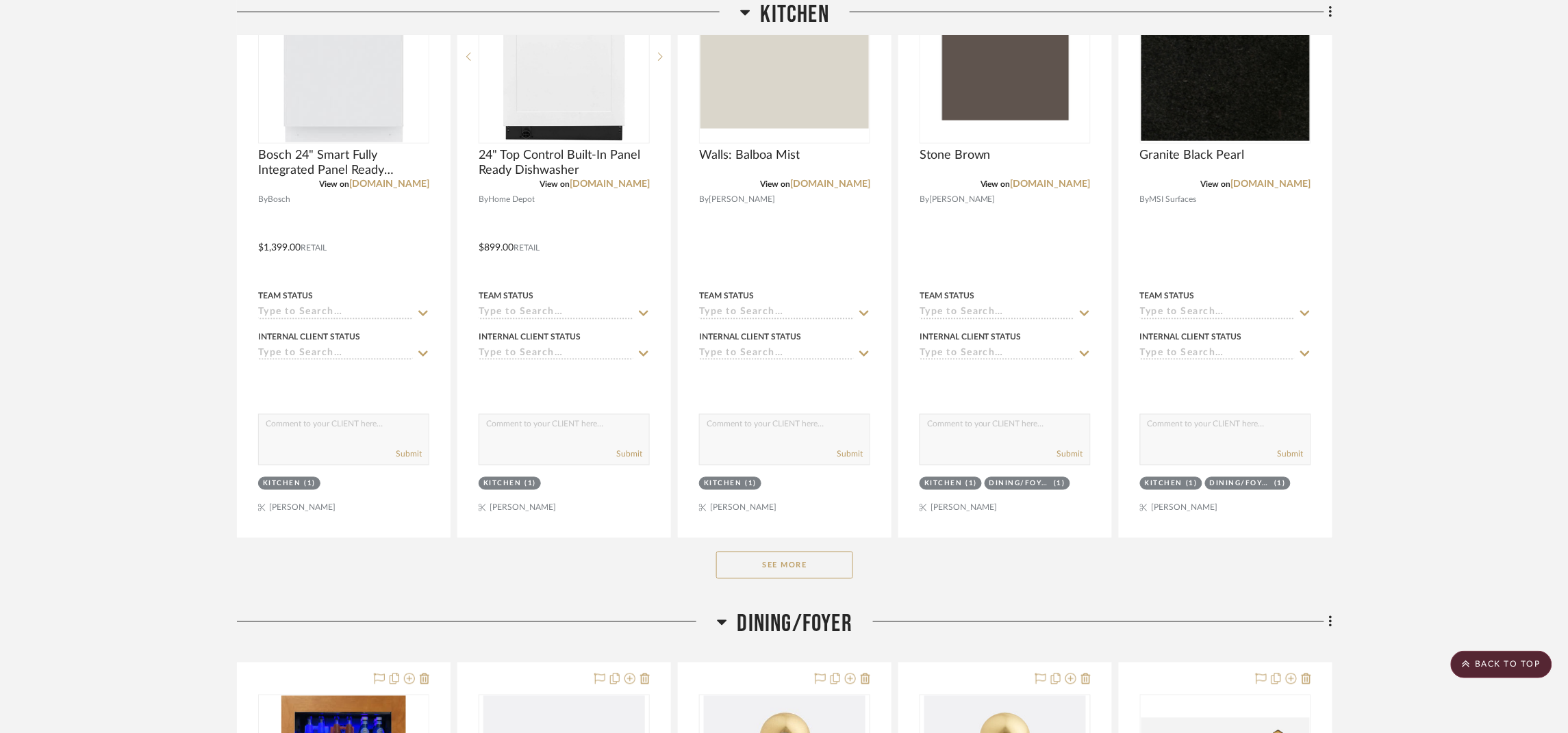
scroll to position [615, 0]
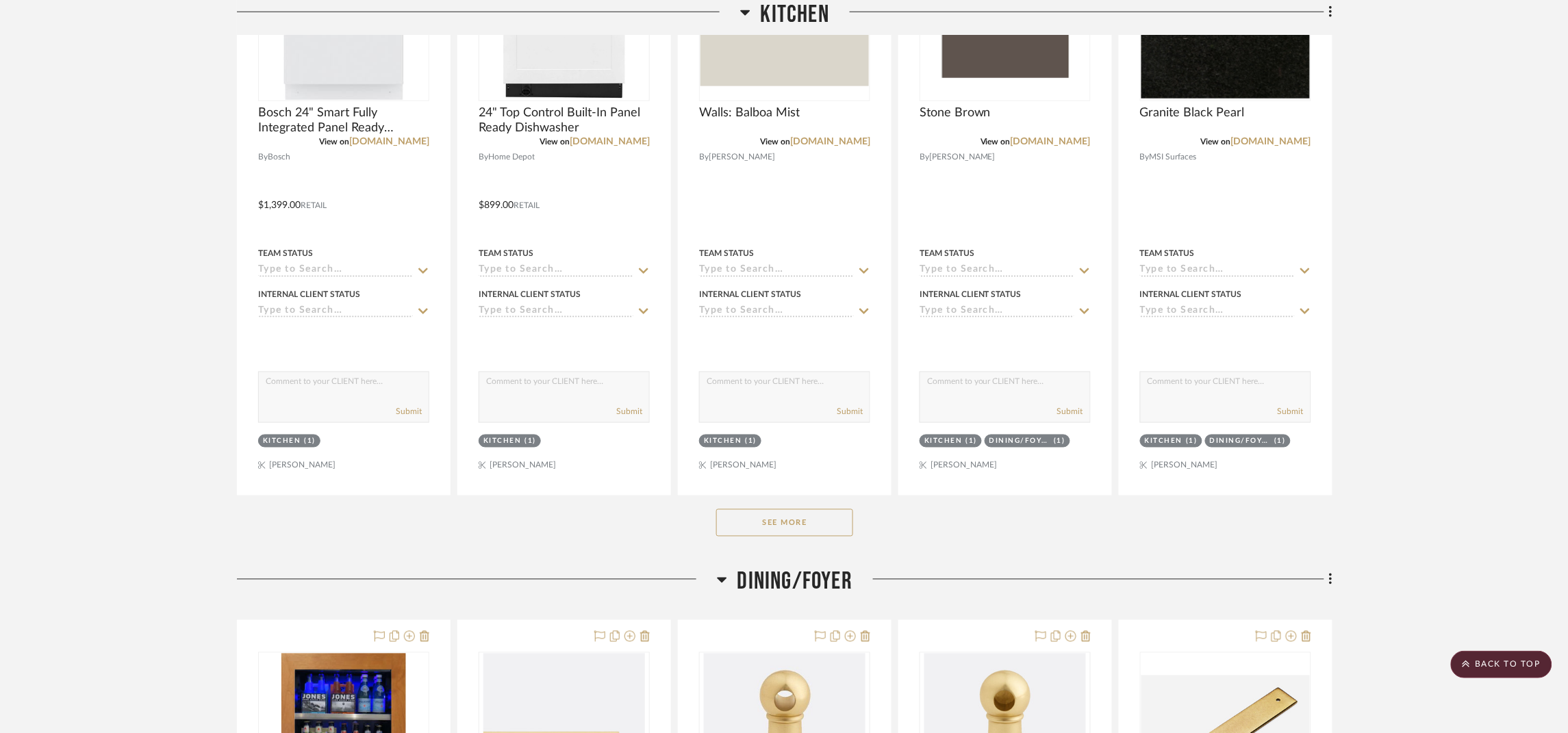
click at [840, 518] on button "See More" at bounding box center [784, 522] width 137 height 27
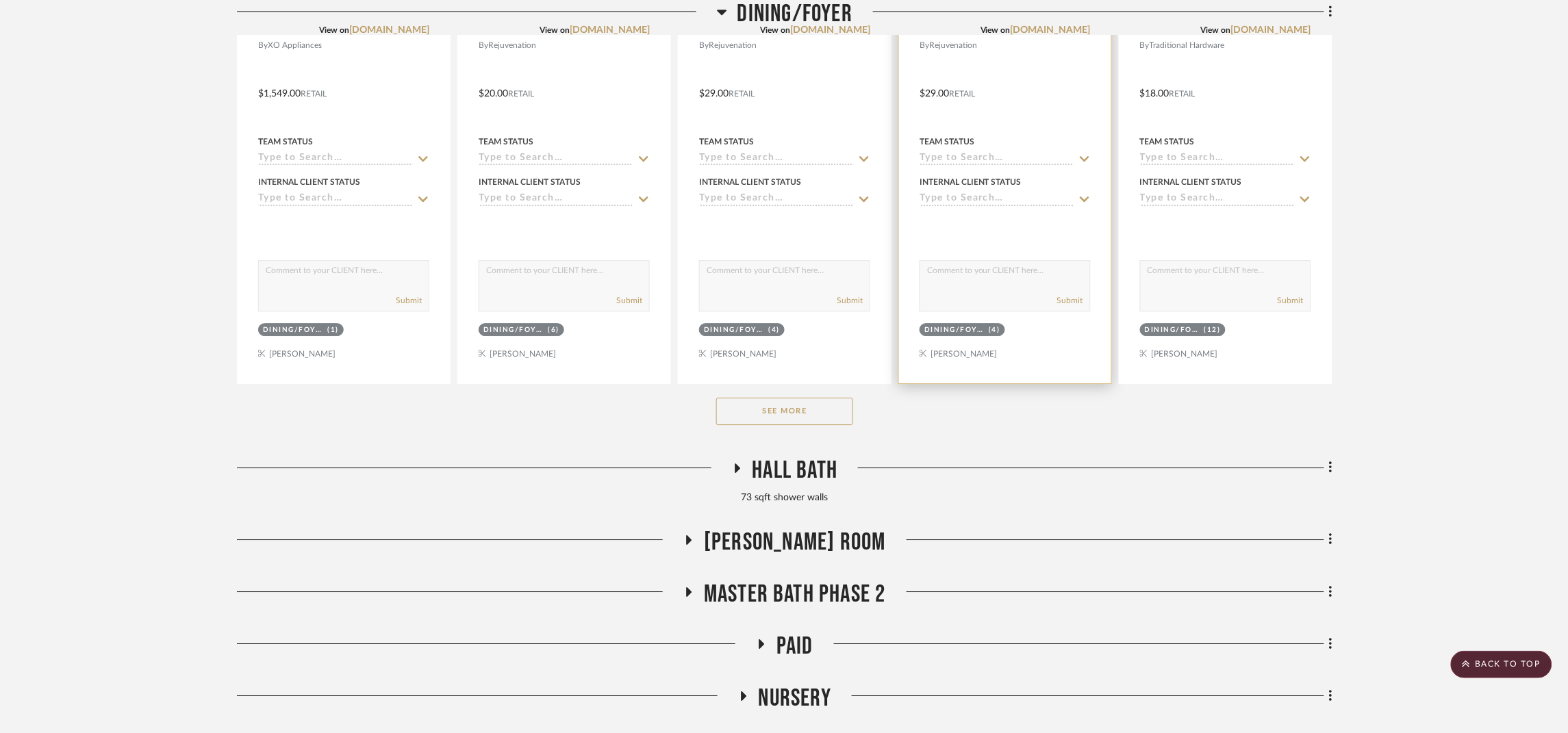
scroll to position [3389, 0]
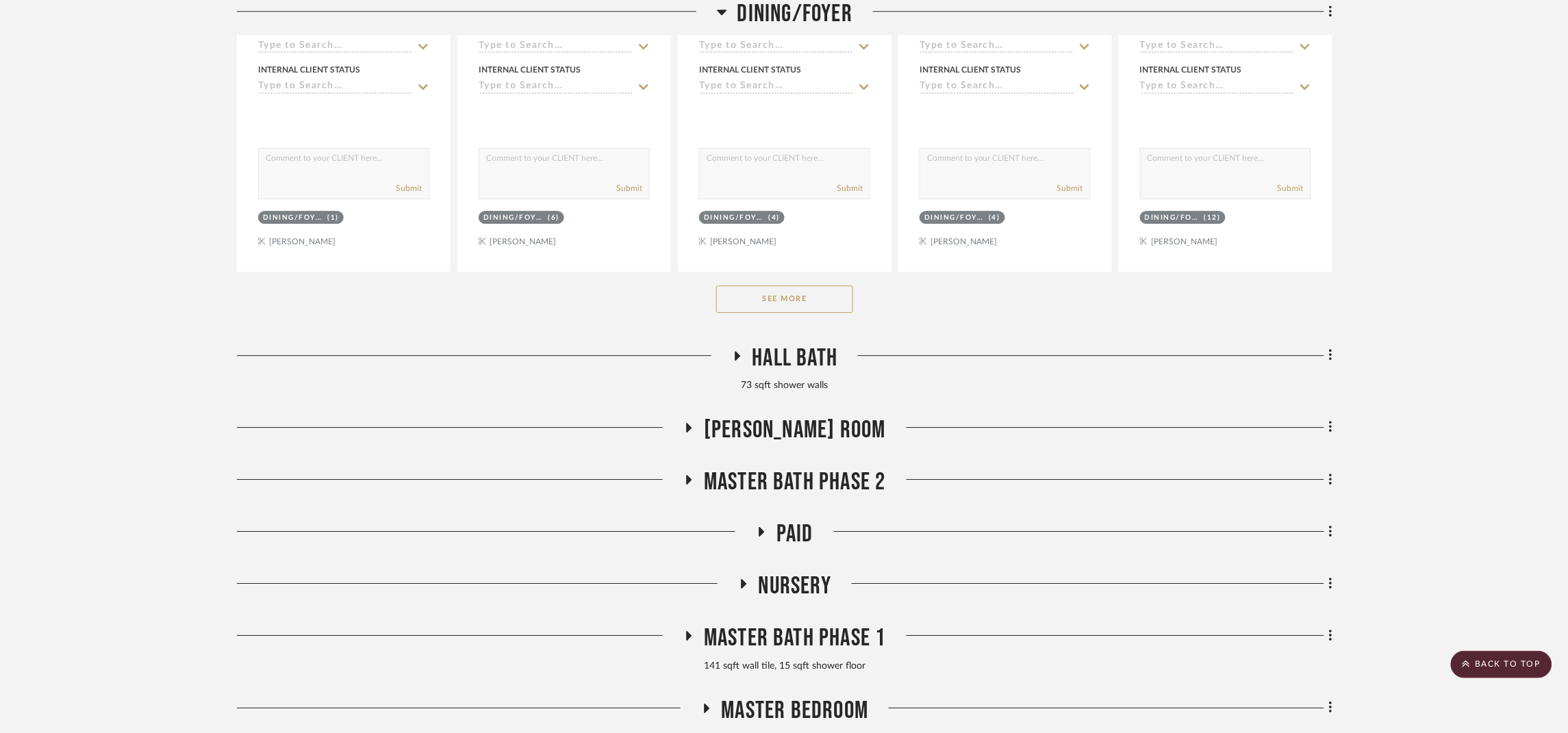
click at [799, 296] on button "See More" at bounding box center [784, 299] width 137 height 27
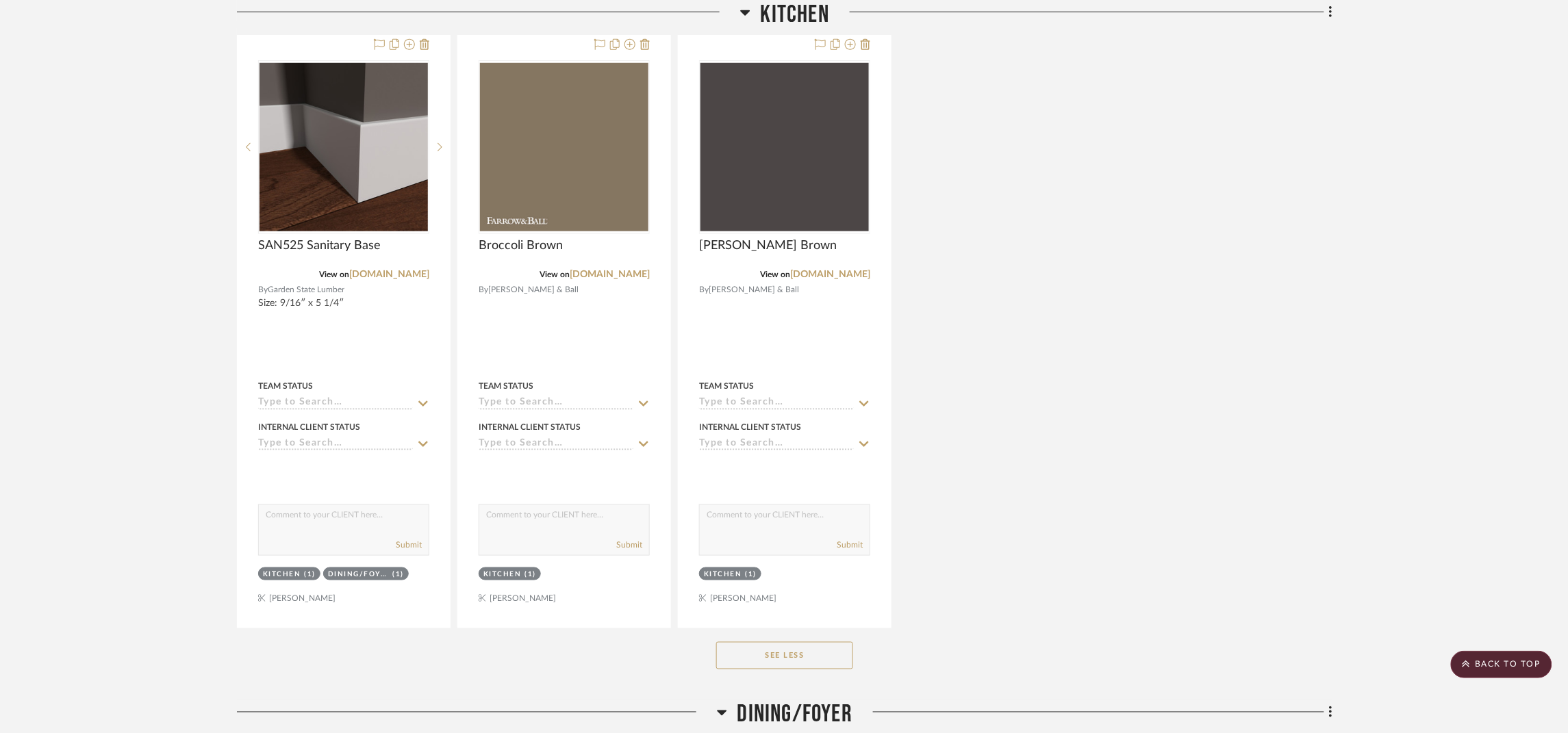
scroll to position [1746, 0]
